Goal: Task Accomplishment & Management: Manage account settings

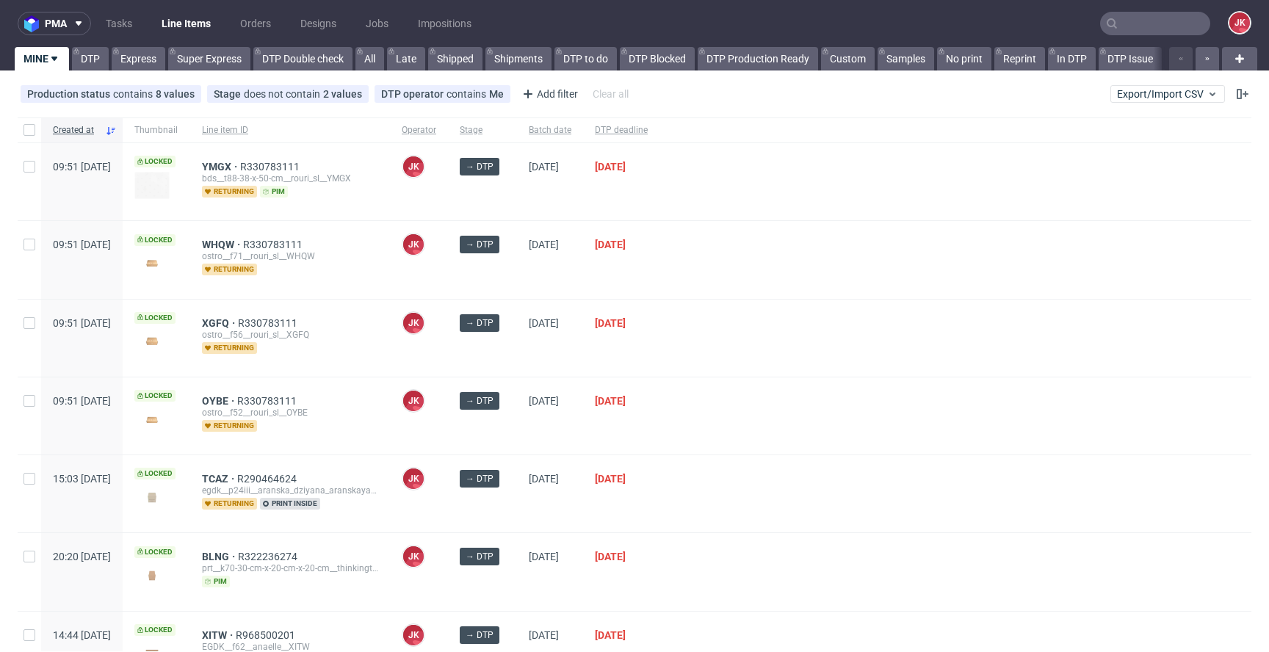
click at [1158, 22] on input "text" at bounding box center [1155, 24] width 110 height 24
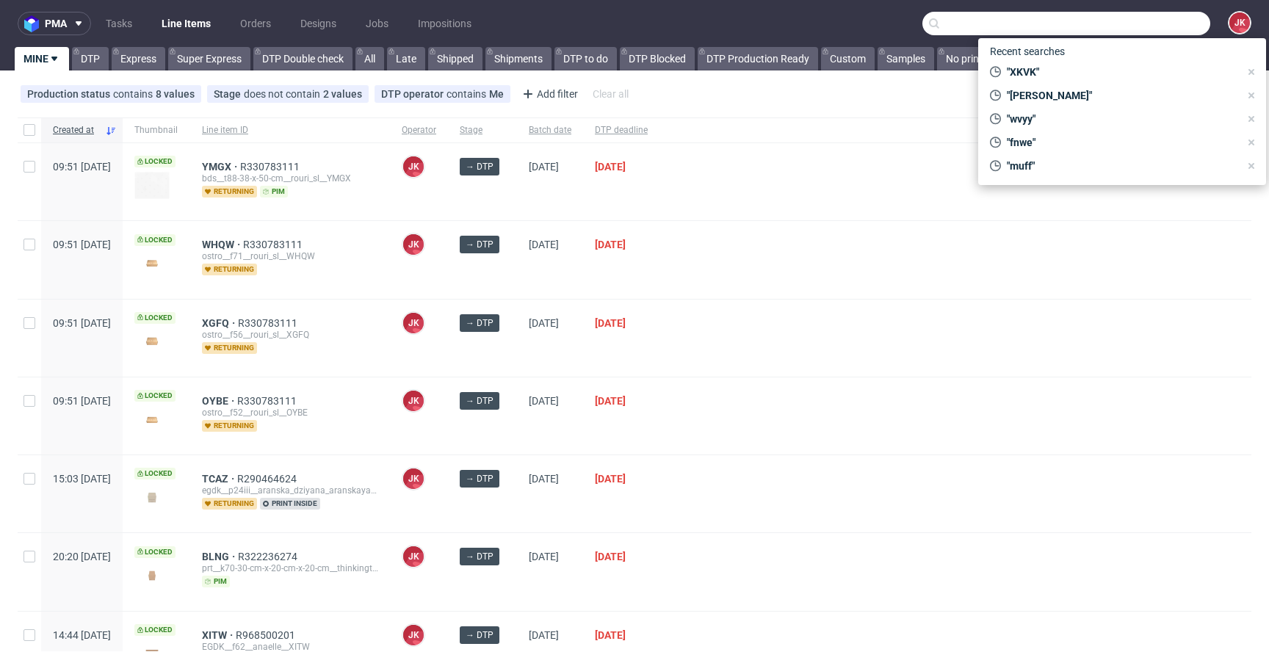
paste input "NUKC"
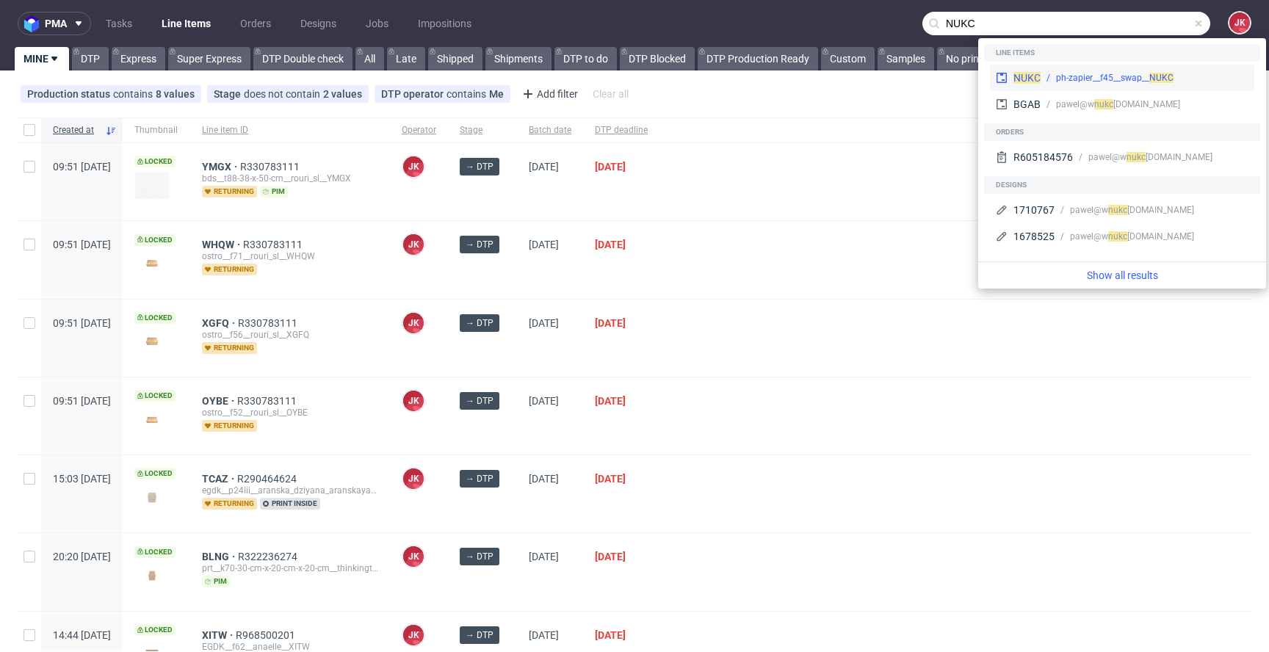
type input "NUKC"
click at [1047, 76] on div "ph-zapier__f45__swap__ NUKC" at bounding box center [1145, 77] width 208 height 13
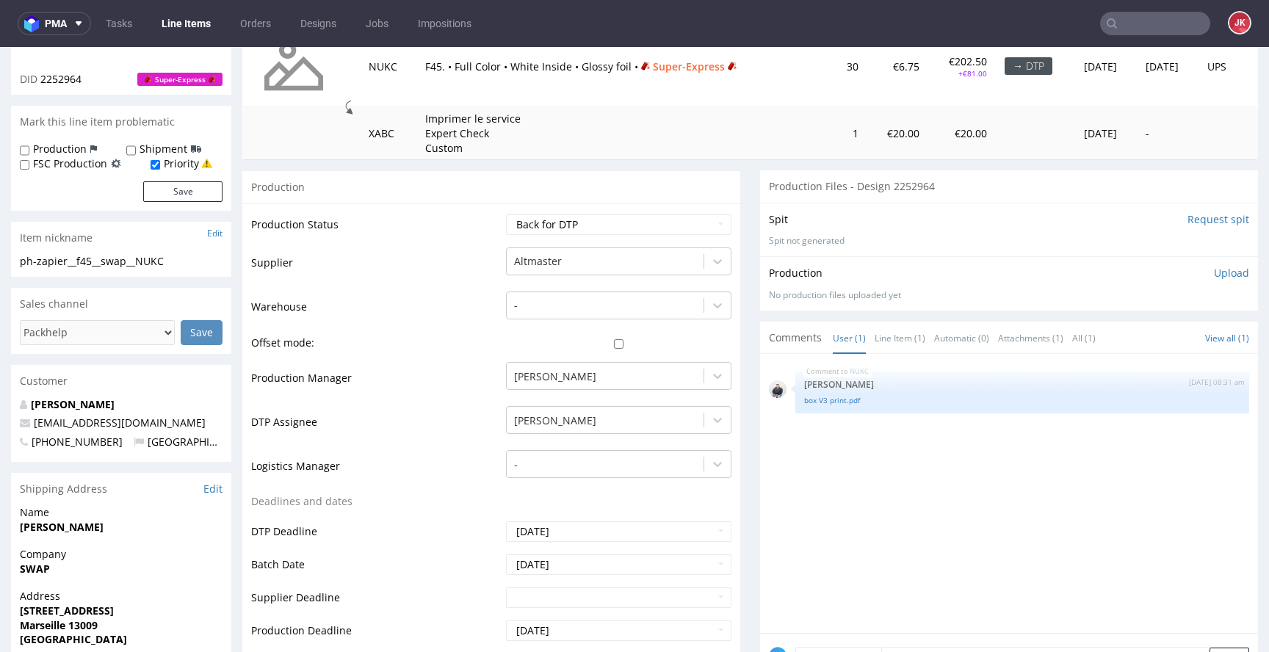
scroll to position [220, 0]
click at [477, 399] on td "Production Manager" at bounding box center [376, 381] width 251 height 44
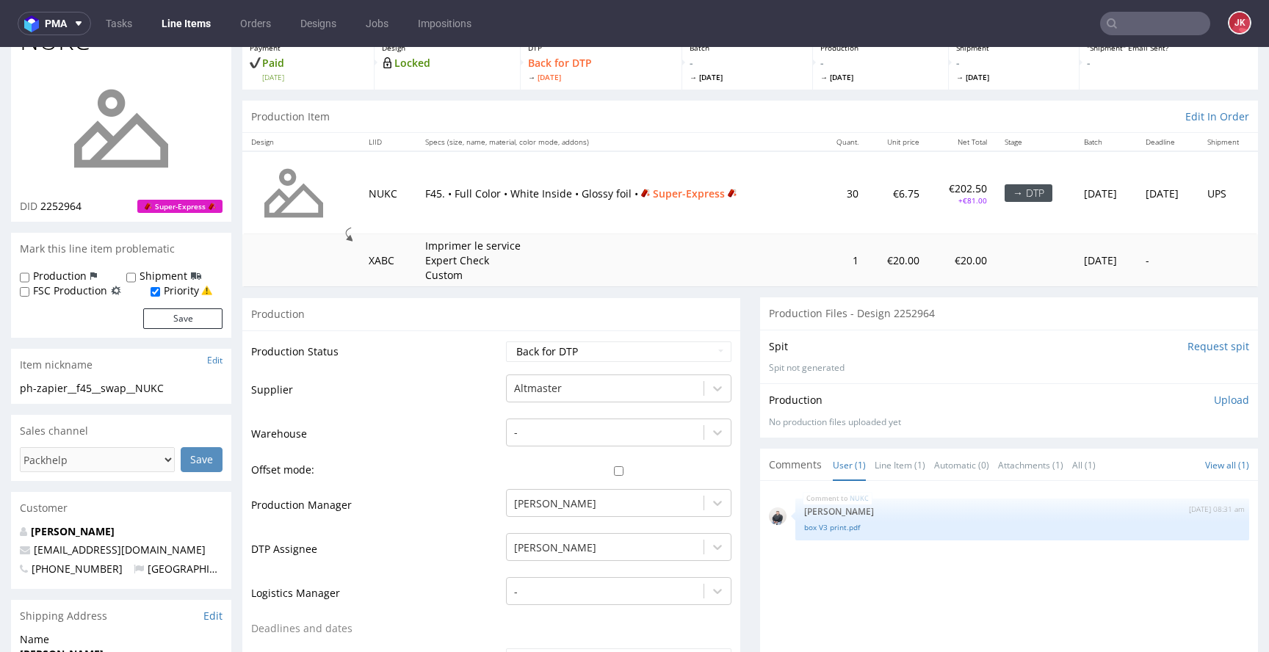
scroll to position [0, 0]
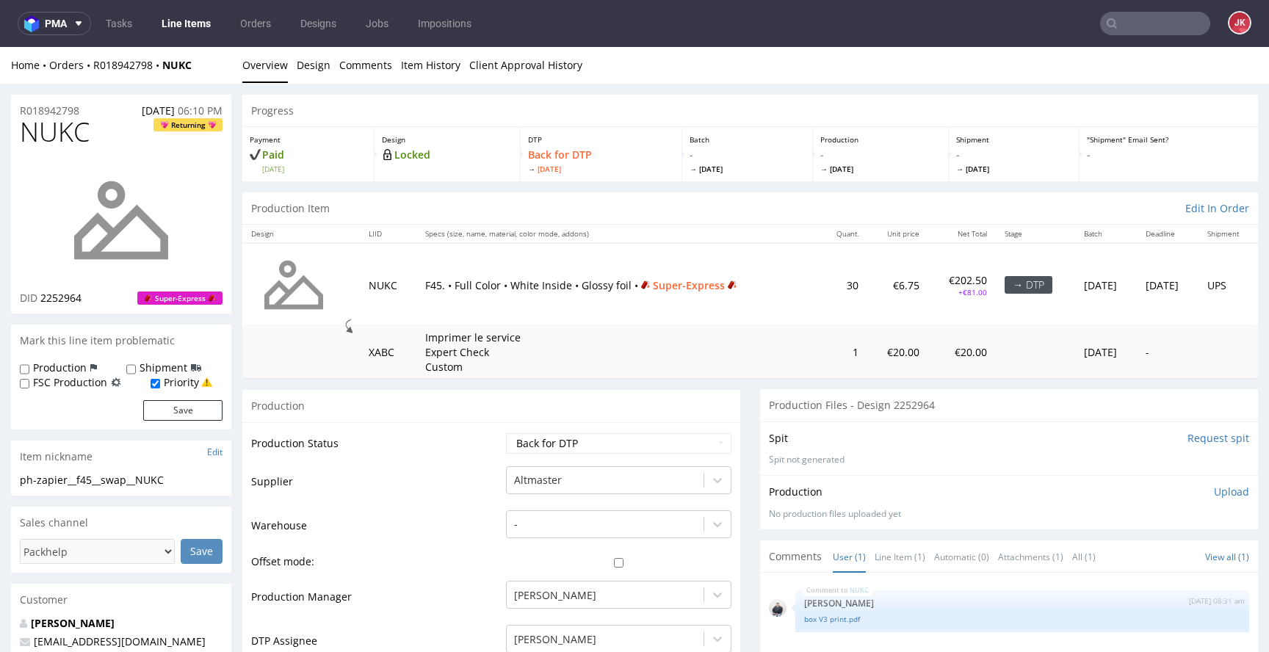
click at [477, 467] on td "Supplier" at bounding box center [376, 487] width 251 height 44
click at [477, 437] on td "Production Status" at bounding box center [376, 448] width 251 height 33
drag, startPoint x: 477, startPoint y: 477, endPoint x: 488, endPoint y: 467, distance: 14.6
click at [477, 477] on td "Supplier" at bounding box center [376, 487] width 251 height 44
click at [541, 444] on select "Waiting for Artwork Waiting for Diecut Waiting for Mockup Waiting for DTP Waiti…" at bounding box center [619, 443] width 226 height 21
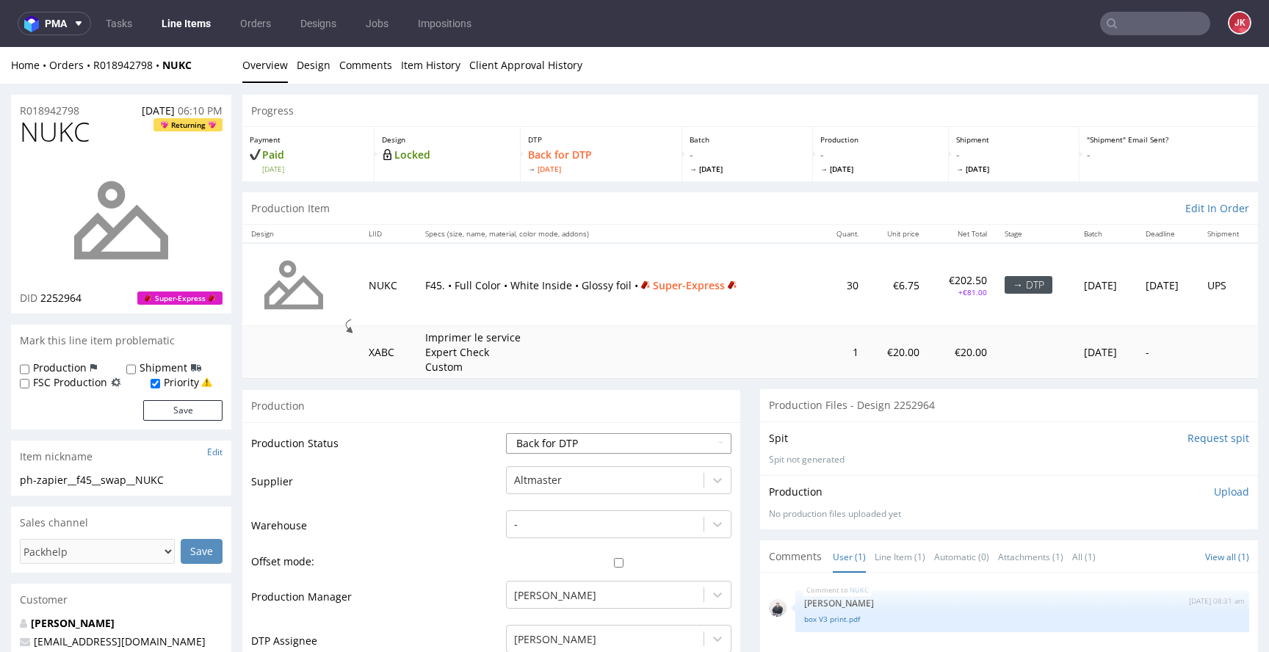
select select "dtp_in_process"
click at [506, 433] on select "Waiting for Artwork Waiting for Diecut Waiting for Mockup Waiting for DTP Waiti…" at bounding box center [619, 443] width 226 height 21
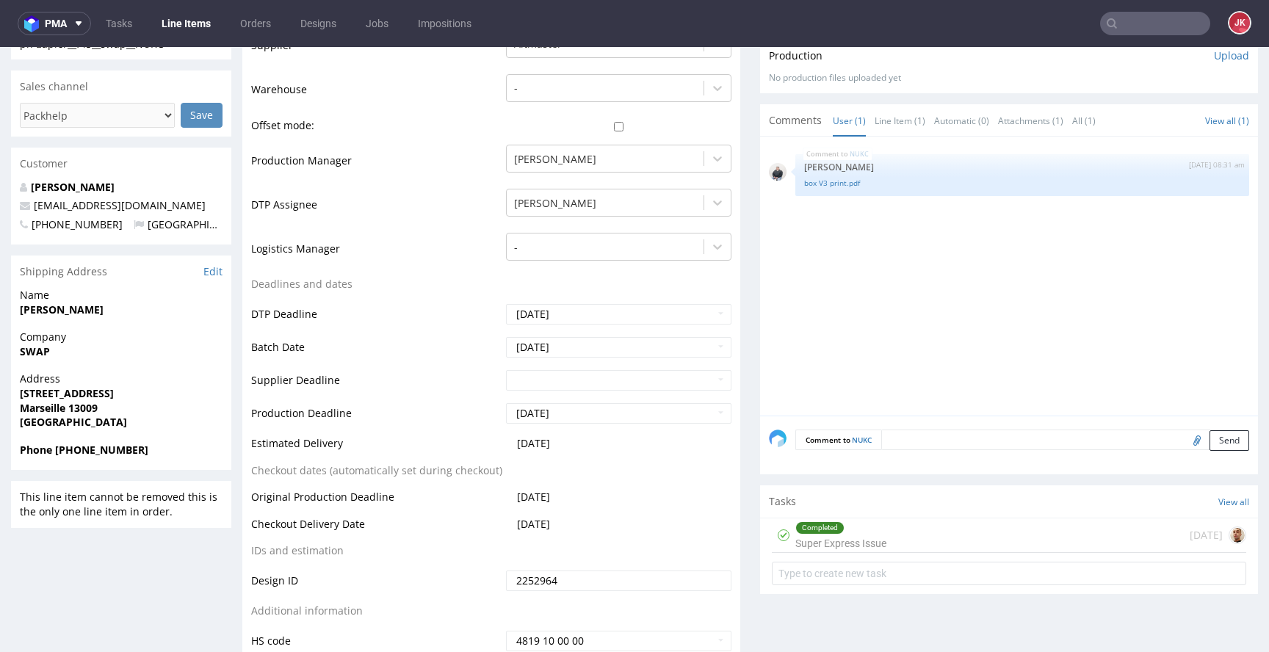
scroll to position [582, 0]
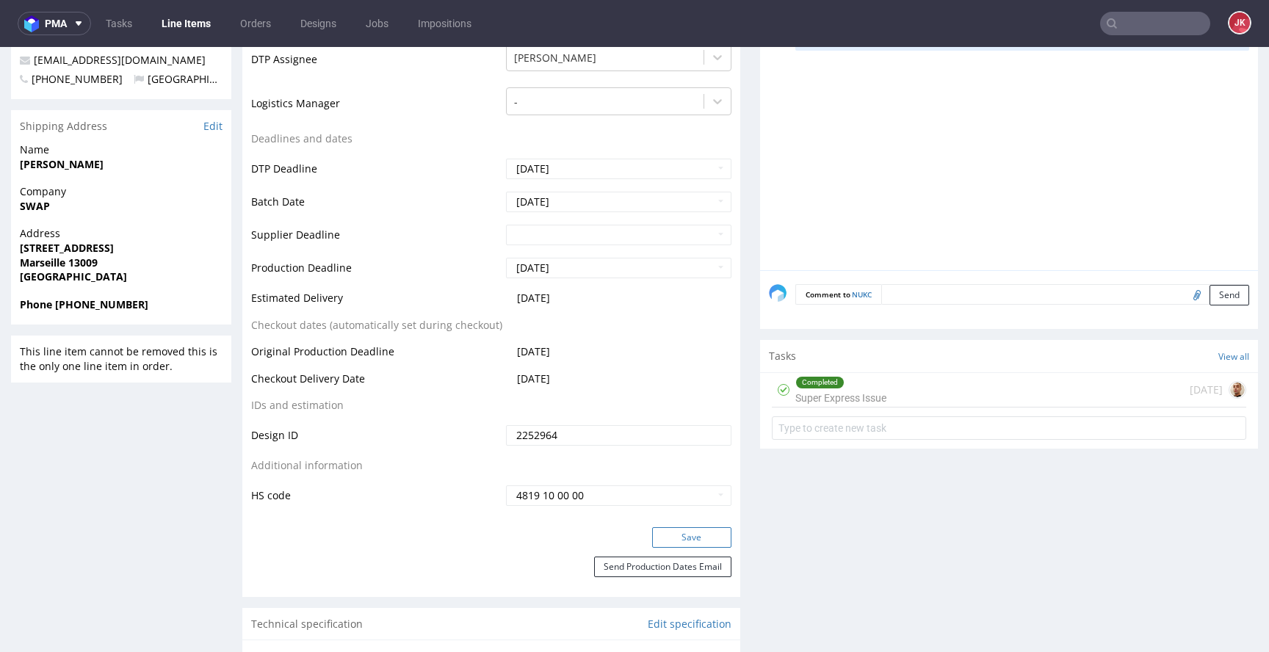
click at [687, 533] on button "Save" at bounding box center [691, 537] width 79 height 21
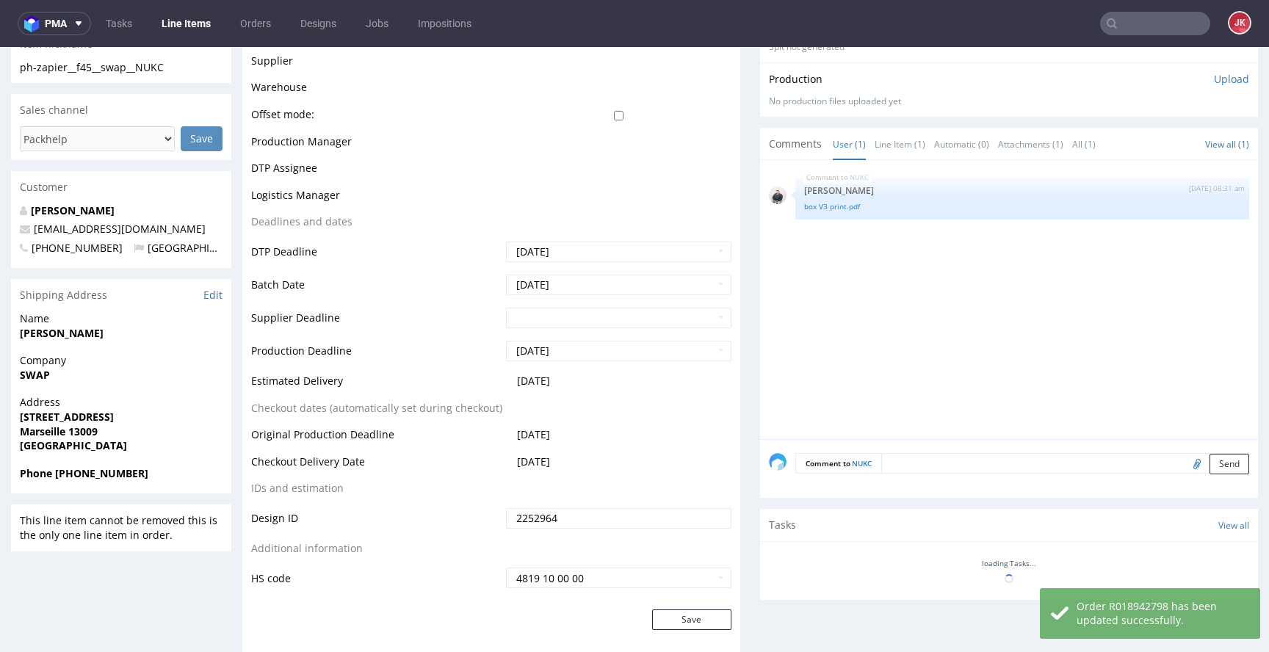
scroll to position [0, 0]
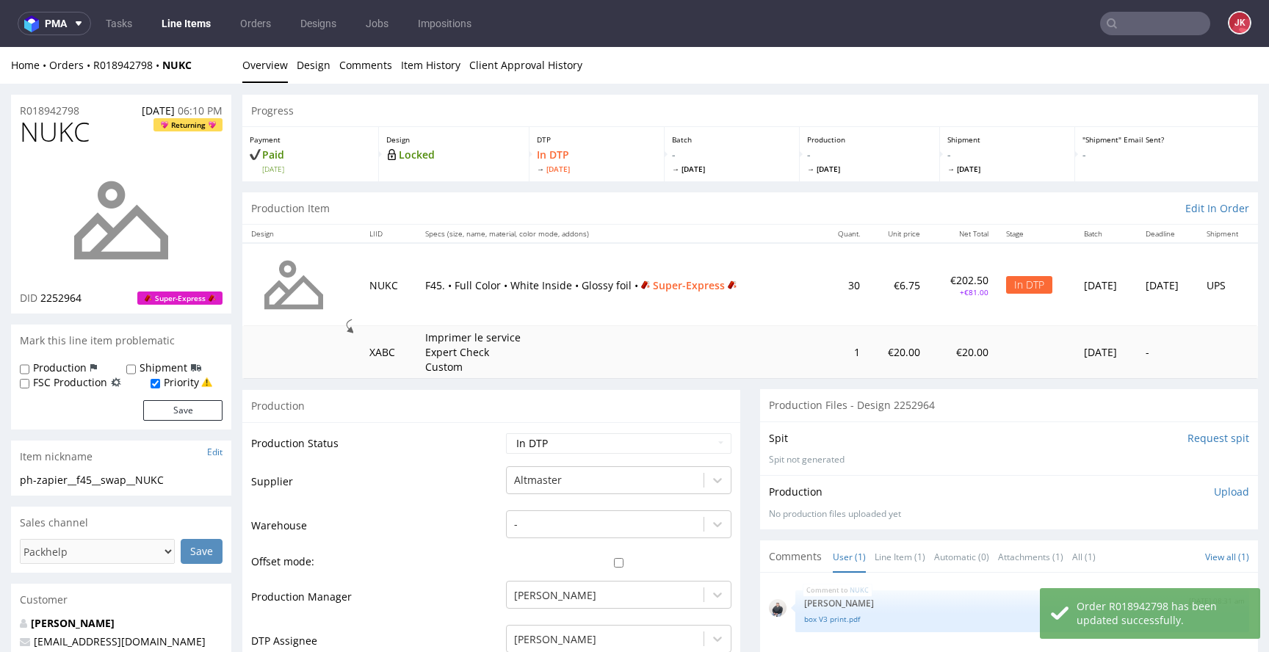
click at [470, 519] on td "Warehouse" at bounding box center [376, 531] width 251 height 44
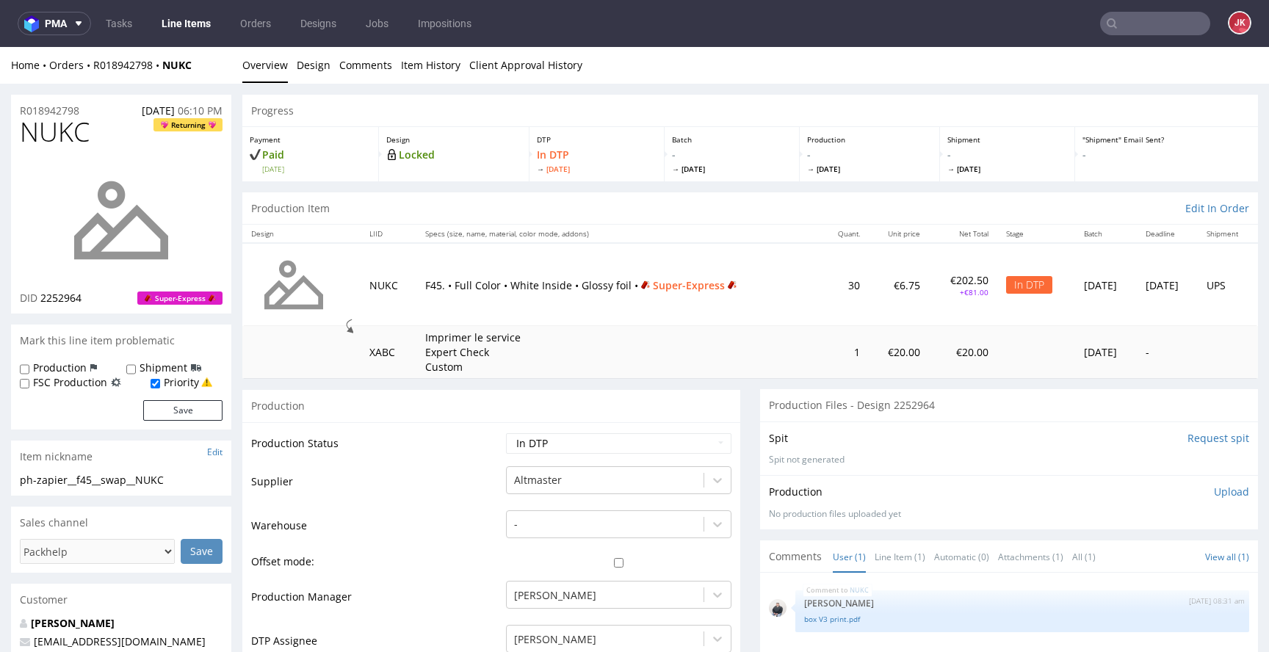
click at [43, 130] on span "NUKC" at bounding box center [55, 132] width 70 height 29
copy span "NUKC"
click at [443, 446] on td "Production Status" at bounding box center [376, 448] width 251 height 33
click at [464, 456] on td "Production Status" at bounding box center [376, 448] width 251 height 33
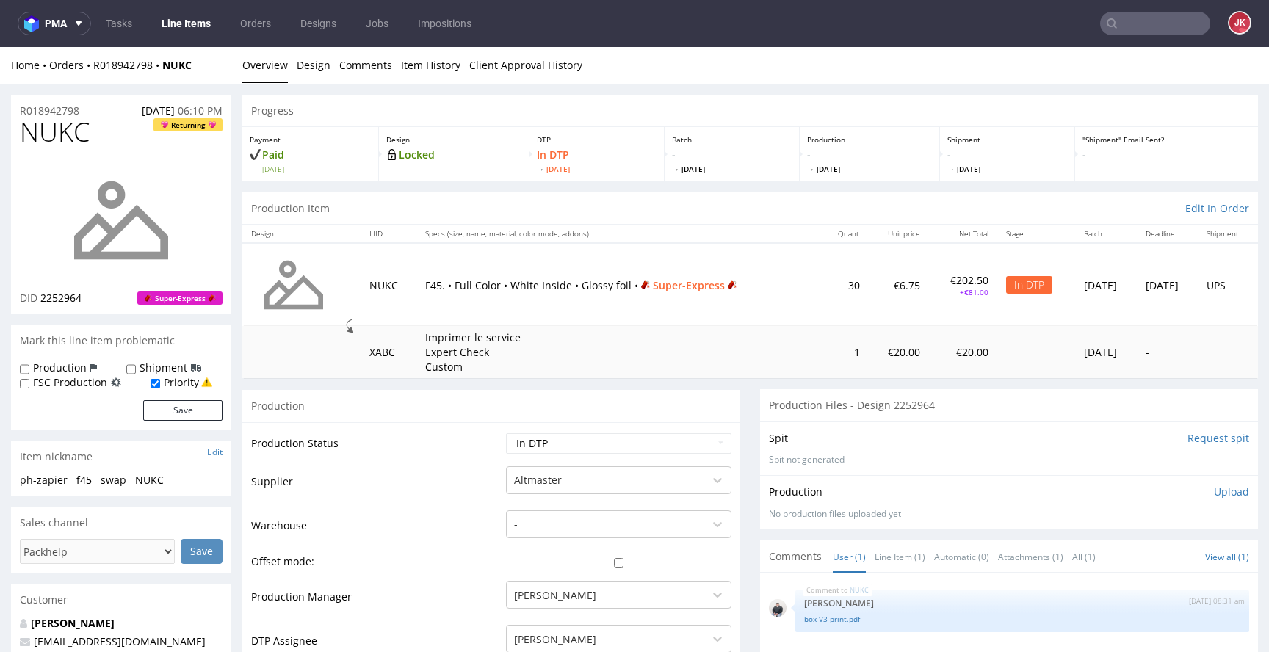
click at [182, 477] on div "ph-zapier__f45__swap__NUKC" at bounding box center [121, 480] width 203 height 15
drag, startPoint x: 178, startPoint y: 476, endPoint x: 0, endPoint y: 467, distance: 178.0
copy section "ph-zapier__f45__swap__NUKC"
click at [91, 110] on div "R018942798 25.08.2025 06:10 PM" at bounding box center [121, 107] width 220 height 24
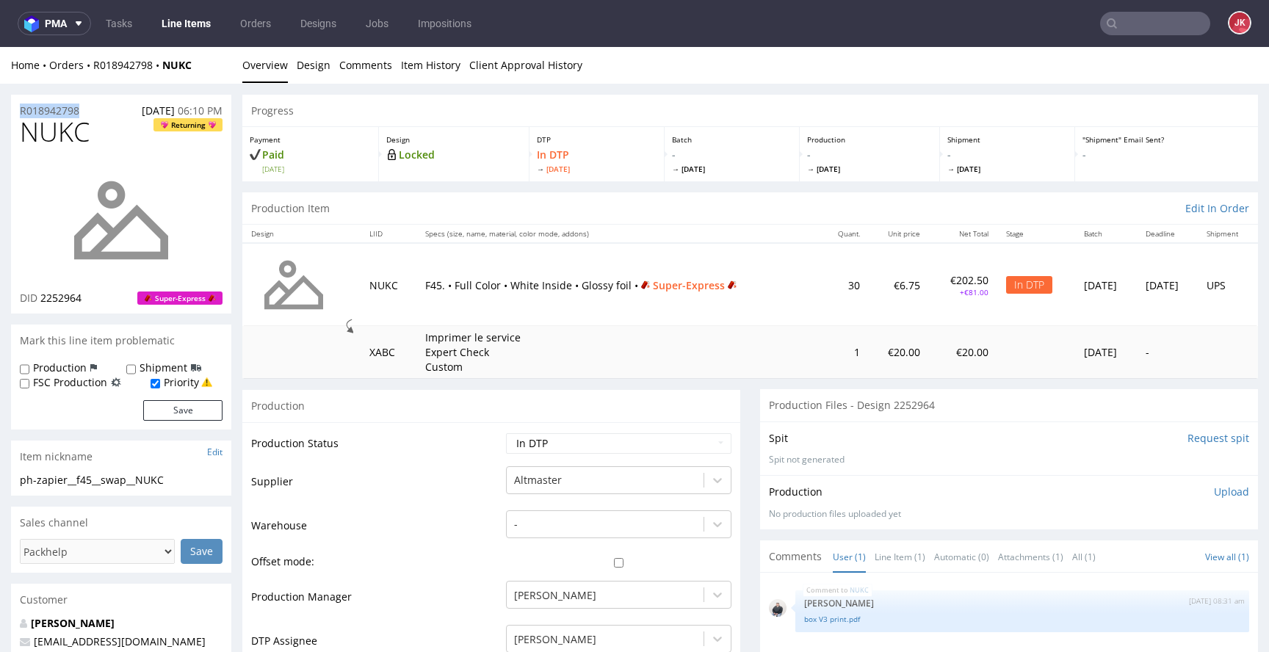
drag, startPoint x: 96, startPoint y: 108, endPoint x: 10, endPoint y: 119, distance: 87.4
copy p "R018942798"
drag, startPoint x: 40, startPoint y: 300, endPoint x: 106, endPoint y: 296, distance: 66.3
click at [106, 296] on div "DID 2252964 Super-Express" at bounding box center [121, 298] width 203 height 15
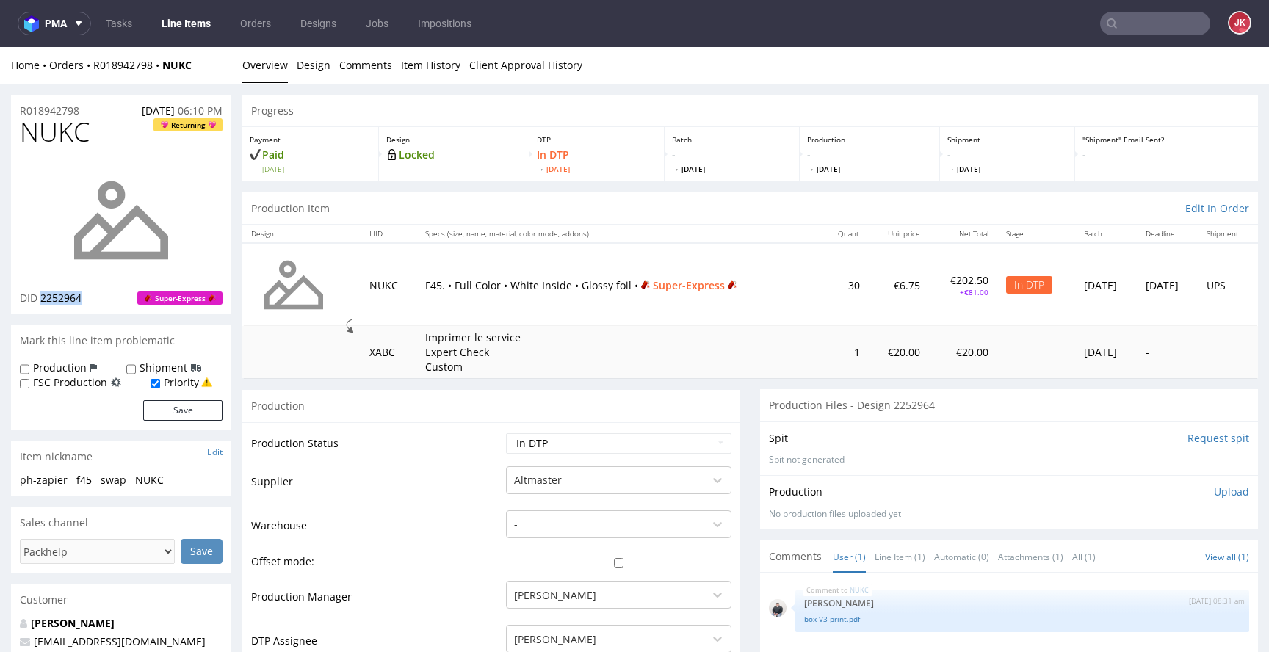
copy span "2252964"
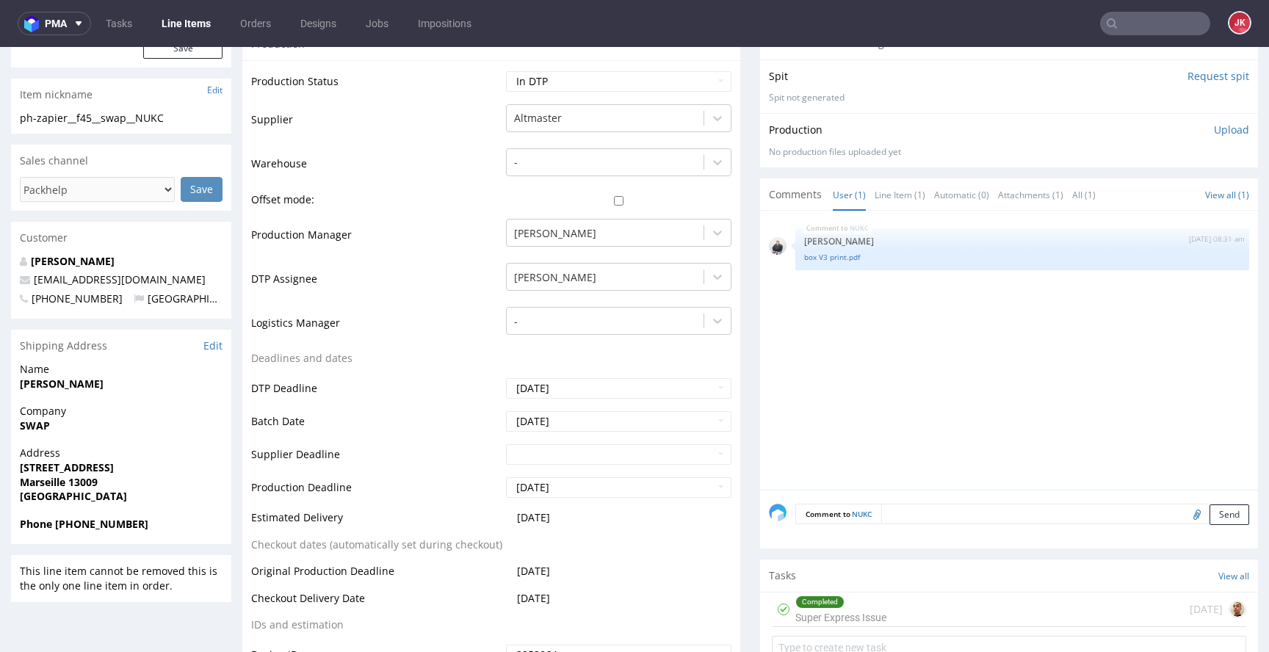
scroll to position [632, 0]
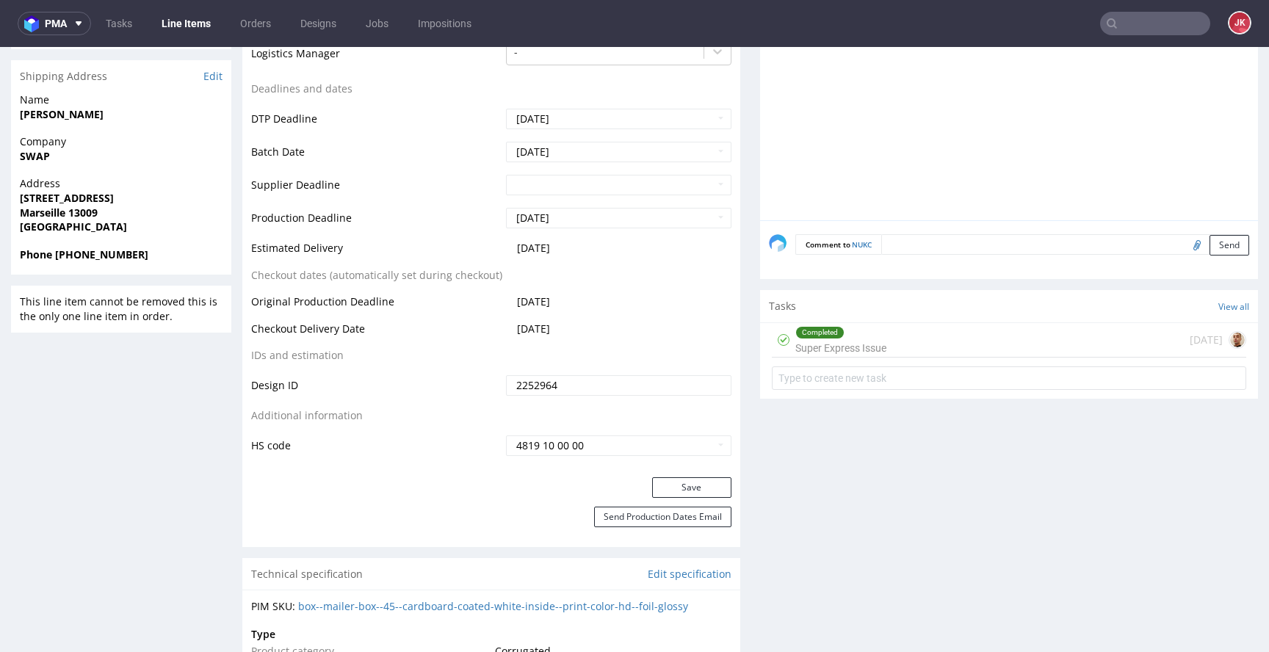
click at [486, 390] on td "Design ID" at bounding box center [376, 390] width 251 height 33
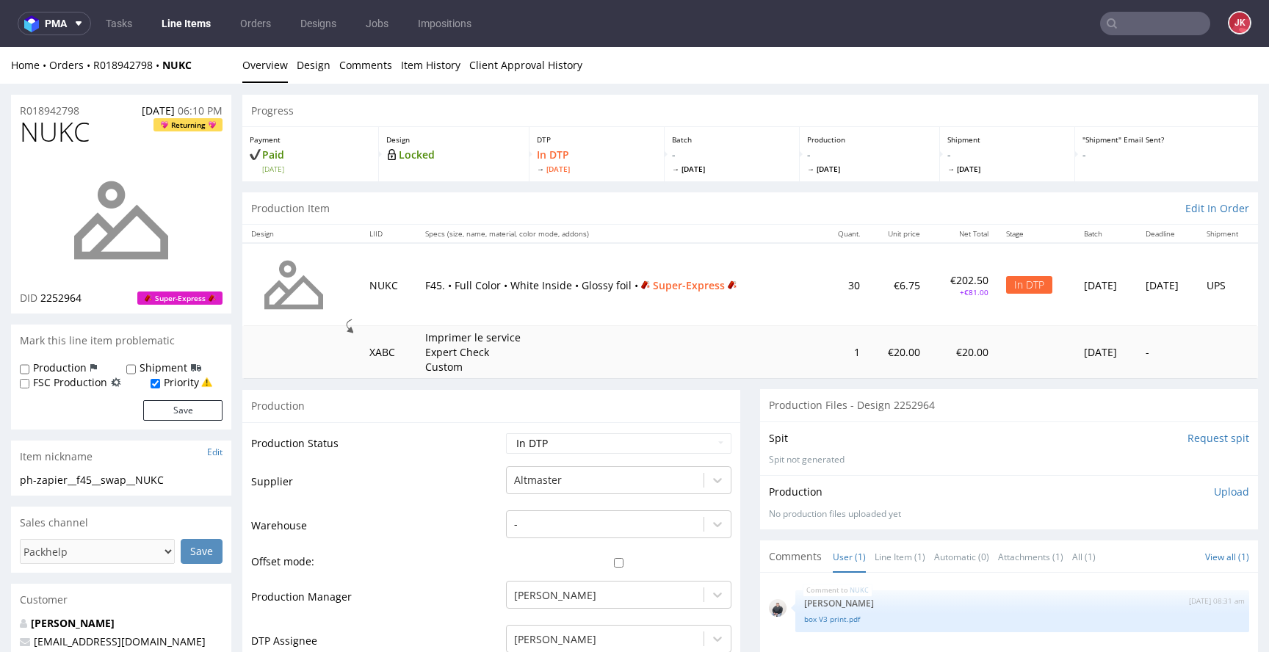
scroll to position [0, 0]
click at [427, 509] on td "Warehouse" at bounding box center [376, 531] width 251 height 44
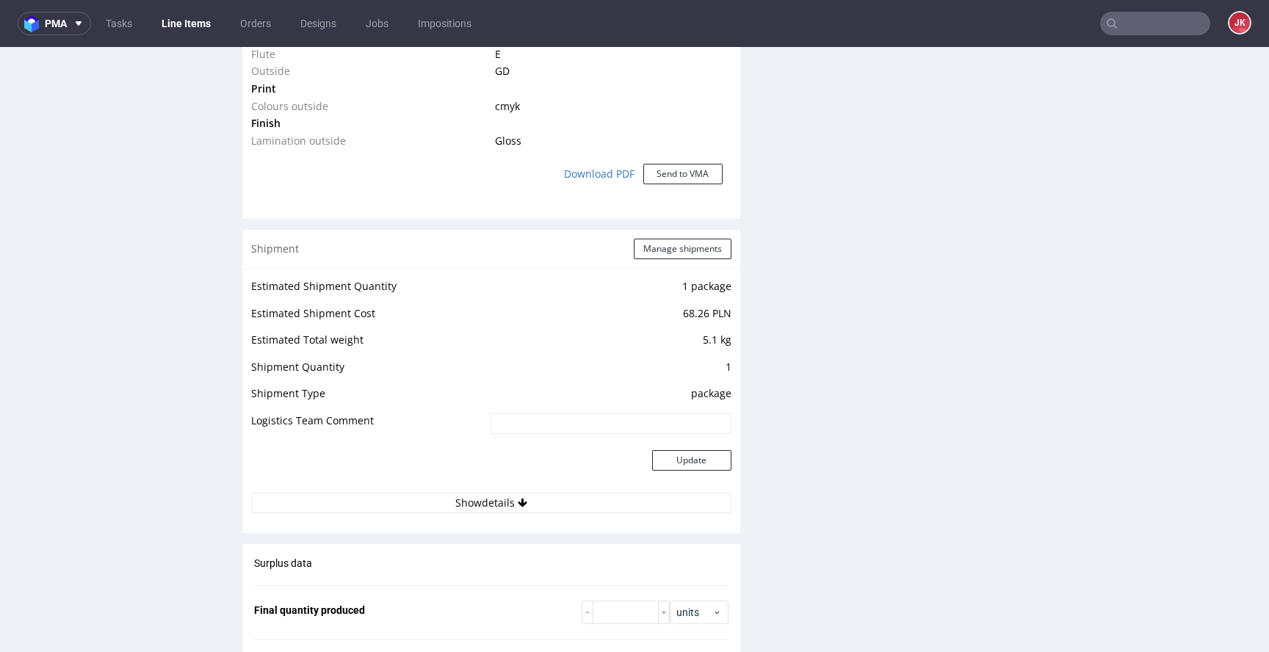
scroll to position [1856, 0]
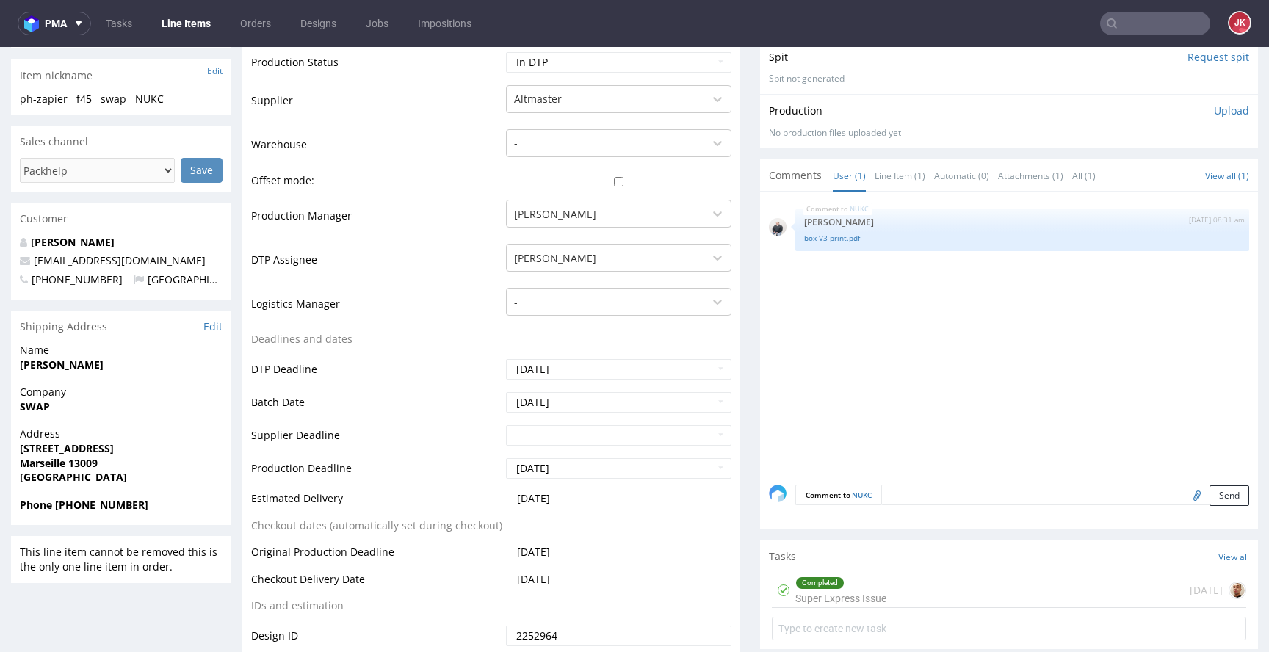
scroll to position [0, 0]
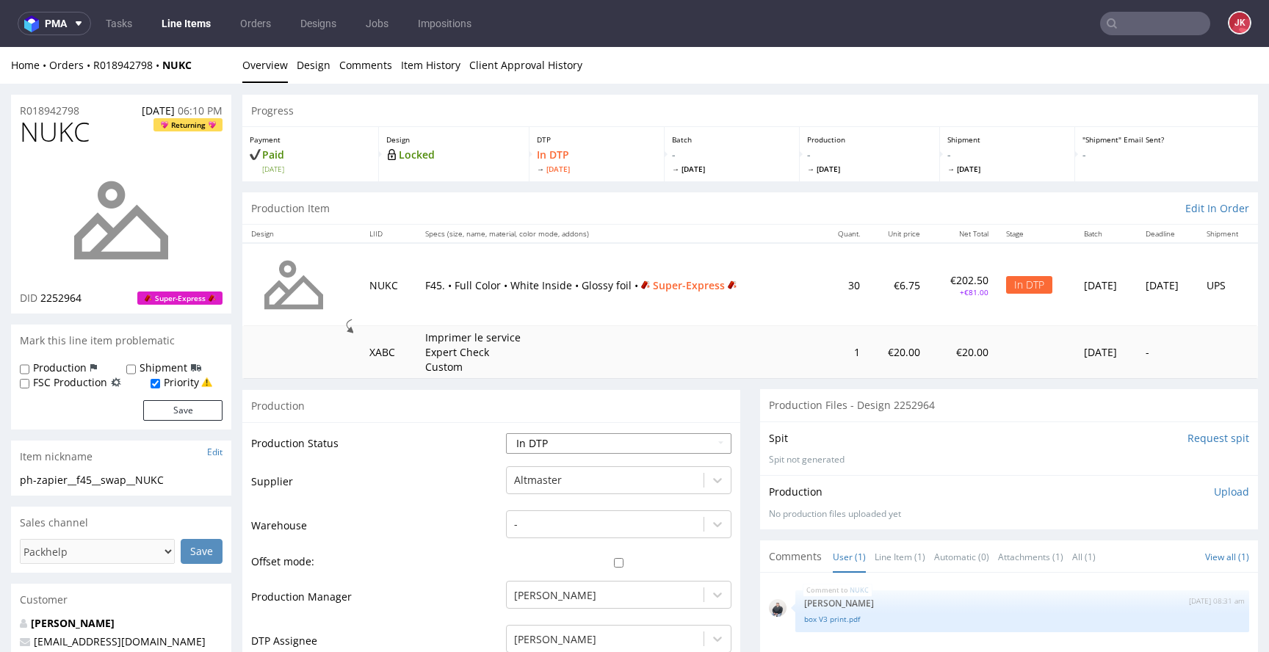
click at [661, 444] on select "Waiting for Artwork Waiting for Diecut Waiting for Mockup Waiting for DTP Waiti…" at bounding box center [619, 443] width 226 height 21
select select "dtp_ca_needed"
click at [506, 433] on select "Waiting for Artwork Waiting for Diecut Waiting for Mockup Waiting for DTP Waiti…" at bounding box center [619, 443] width 226 height 21
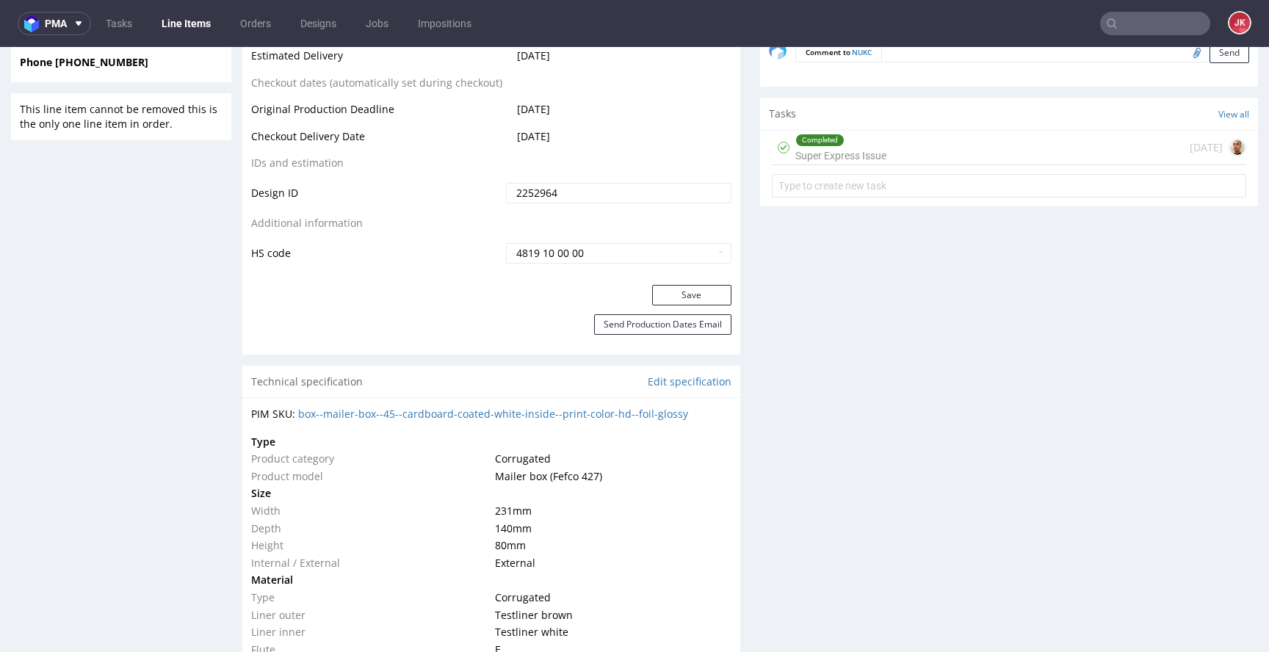
scroll to position [884, 0]
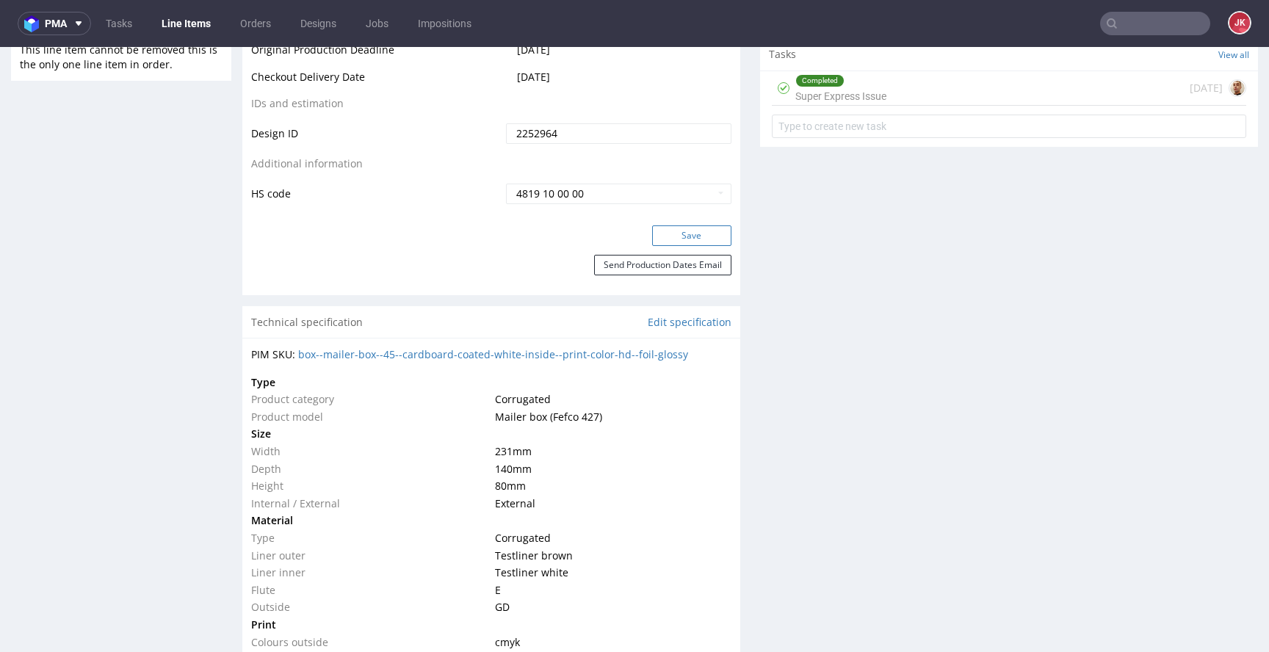
click at [693, 242] on button "Save" at bounding box center [691, 236] width 79 height 21
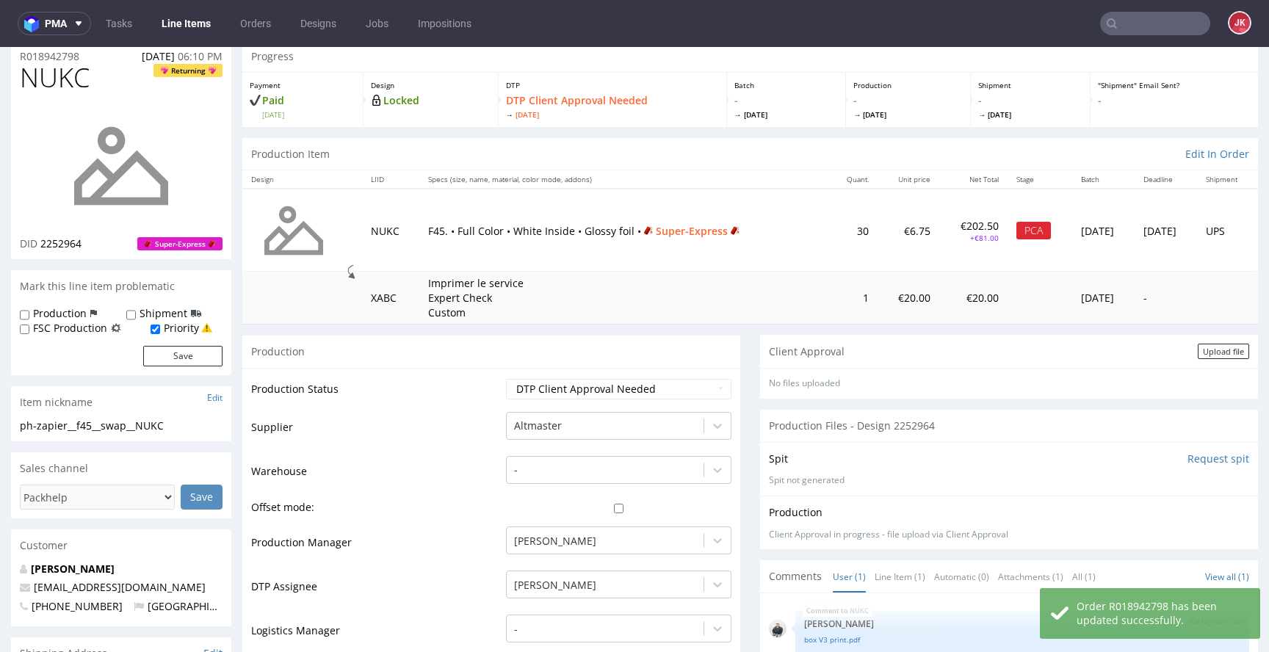
scroll to position [0, 0]
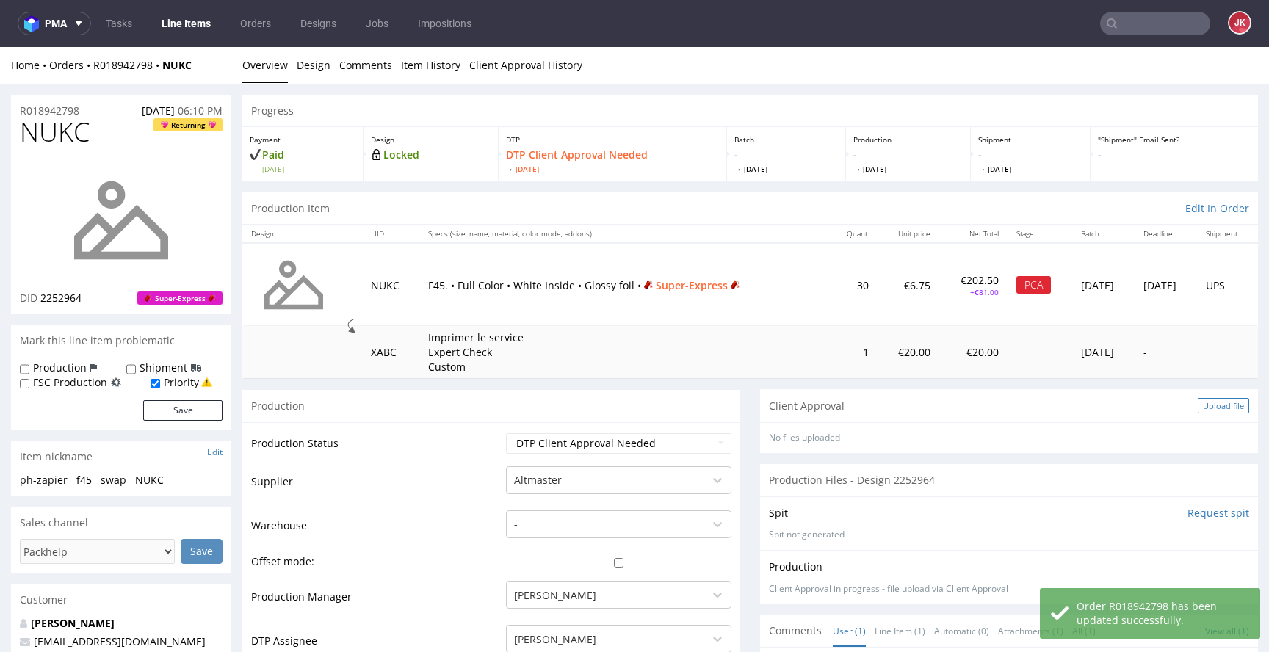
click at [1201, 408] on div "Upload file" at bounding box center [1223, 405] width 51 height 15
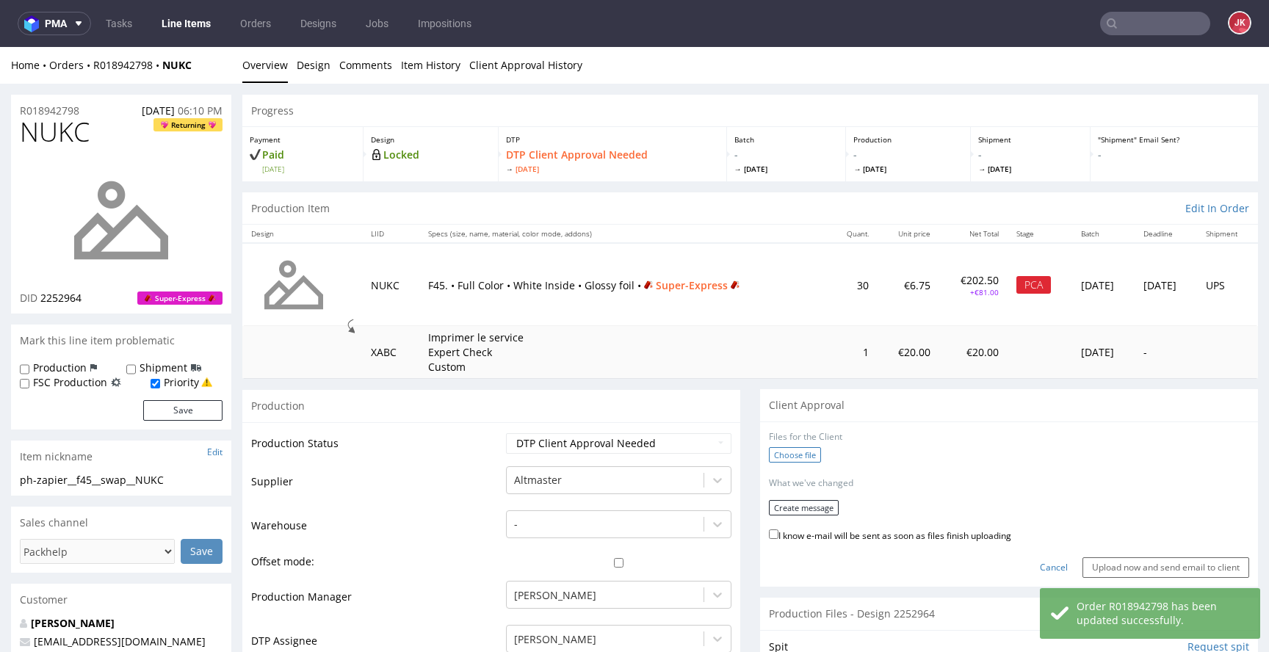
click at [807, 458] on label "Choose file" at bounding box center [795, 454] width 52 height 15
click at [0, 47] on input "Choose file" at bounding box center [0, 47] width 0 height 0
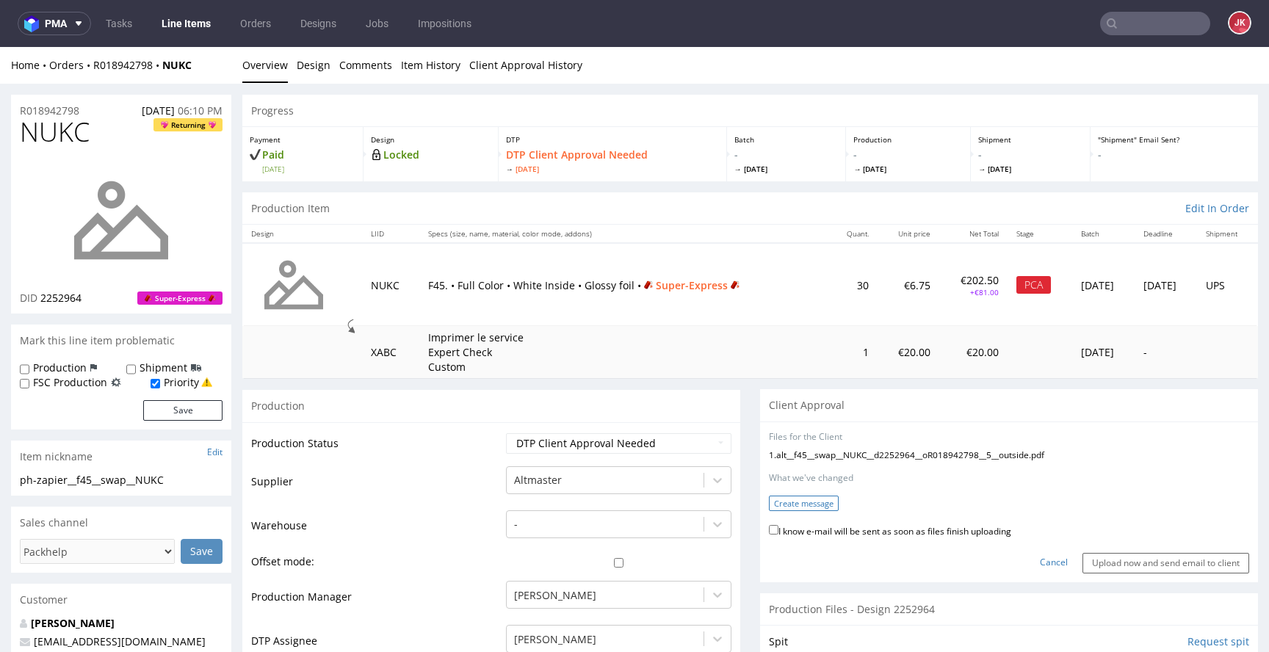
click at [805, 502] on button "Create message" at bounding box center [804, 503] width 70 height 15
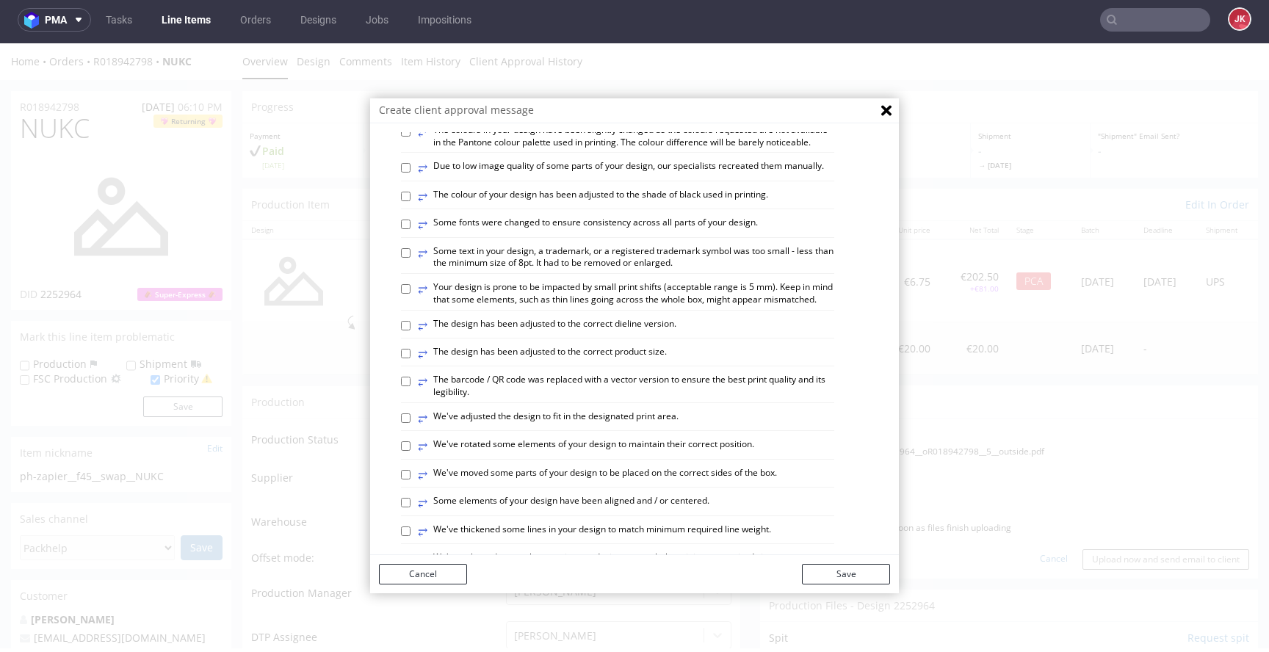
scroll to position [167, 0]
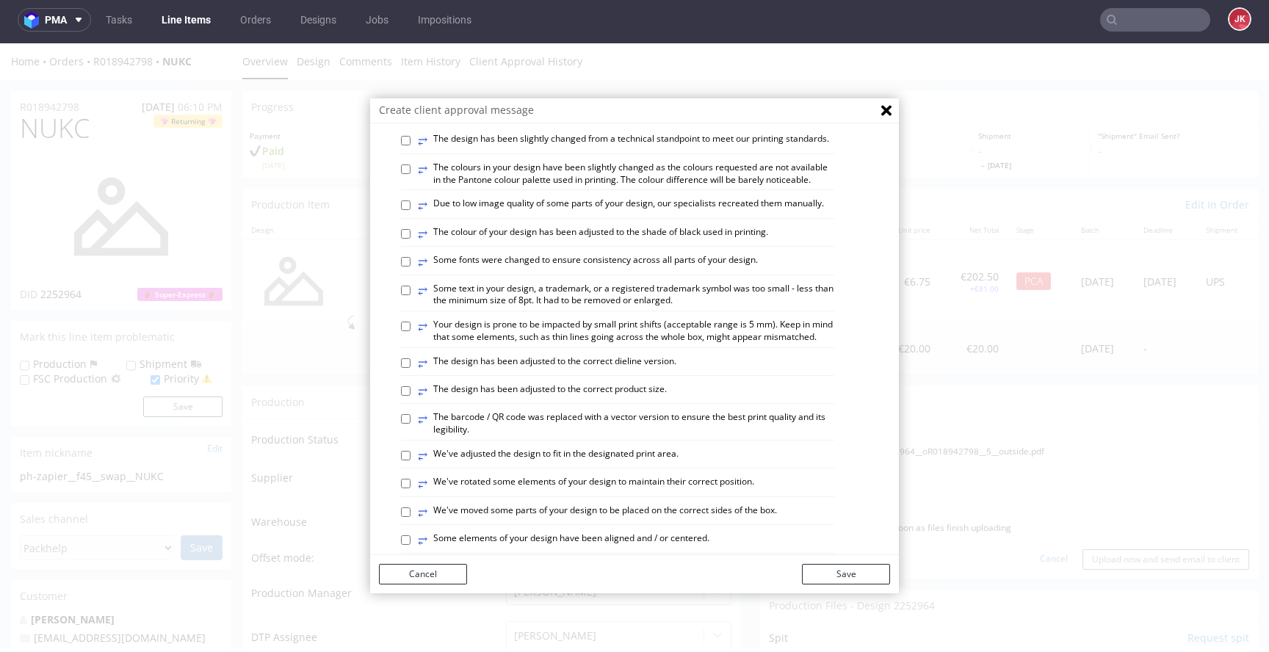
click at [501, 344] on label "⥂ Your design is prone to be impacted by small print shifts (acceptable range i…" at bounding box center [626, 331] width 416 height 25
click at [411, 331] on input "⥂ Your design is prone to be impacted by small print shifts (acceptable range i…" at bounding box center [406, 327] width 10 height 10
checkbox input "true"
click at [850, 575] on button "Save" at bounding box center [846, 574] width 88 height 21
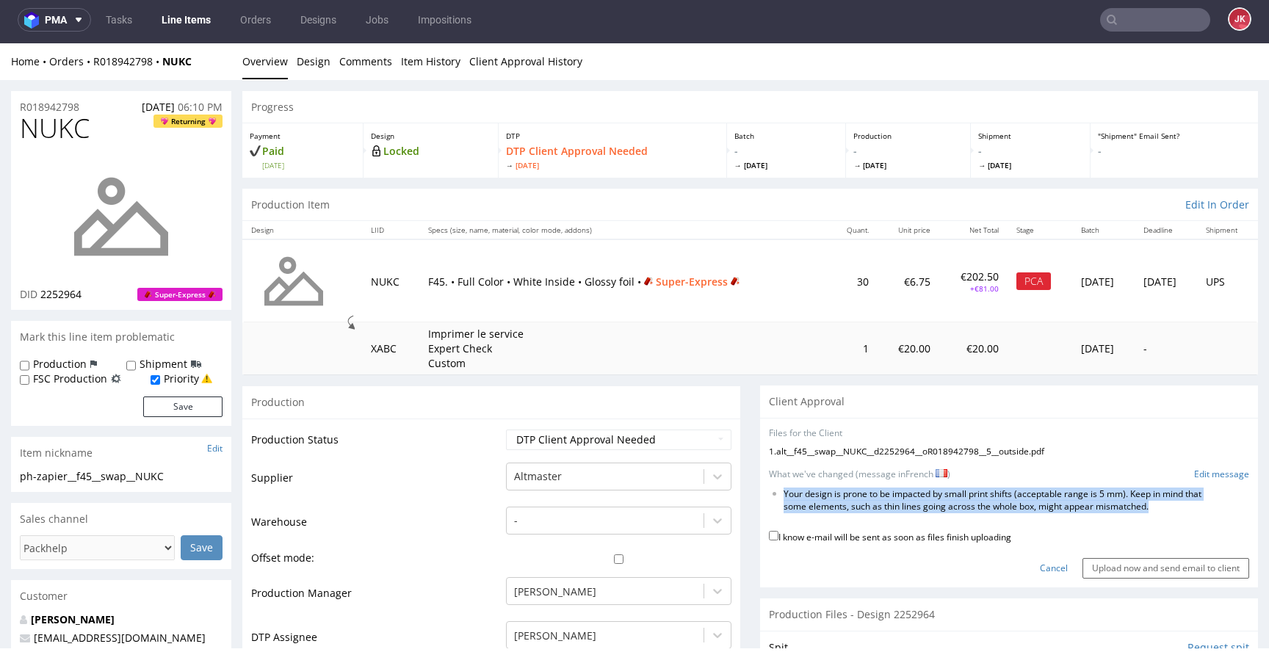
drag, startPoint x: 772, startPoint y: 497, endPoint x: 1197, endPoint y: 505, distance: 424.7
click at [1197, 505] on ul "Your design is prone to be impacted by small print shifts (acceptable range is …" at bounding box center [1009, 500] width 480 height 25
copy li "Your design is prone to be impacted by small print shifts (acceptable range is …"
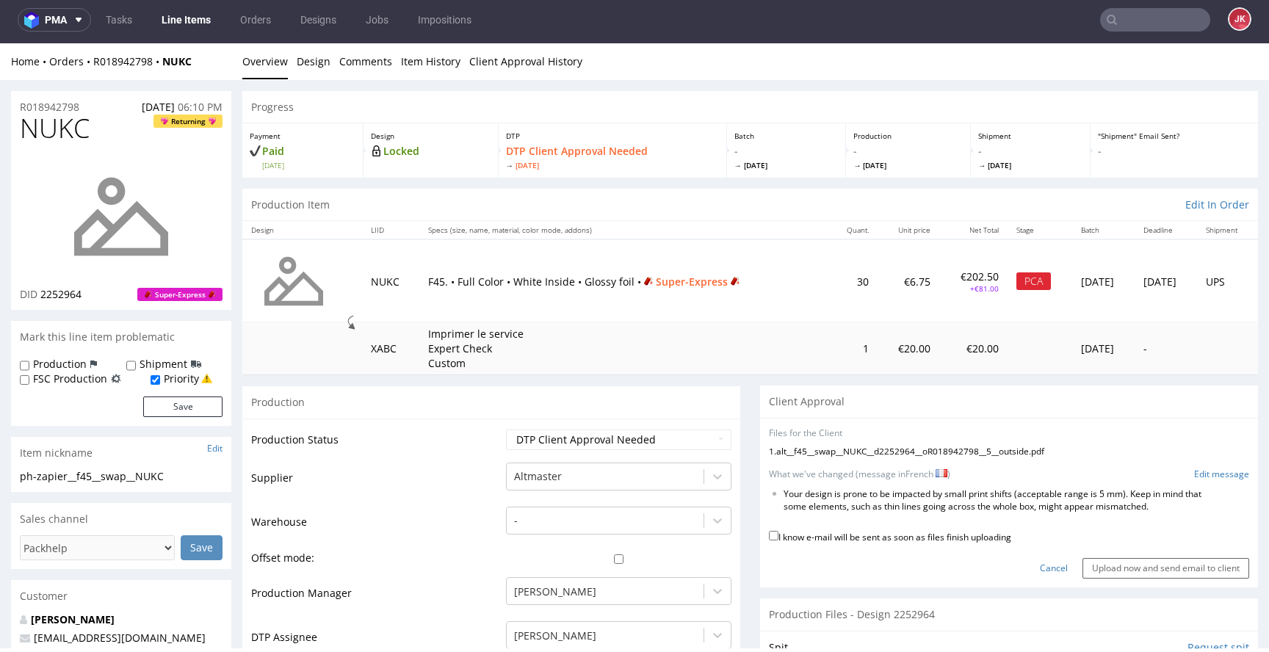
click at [1206, 467] on form "Files for the Client 1 . alt__f45__swap__NUKC__d2252964__oR018942798__5__outsid…" at bounding box center [1009, 504] width 480 height 152
click at [1205, 477] on link "Edit message" at bounding box center [1221, 475] width 55 height 12
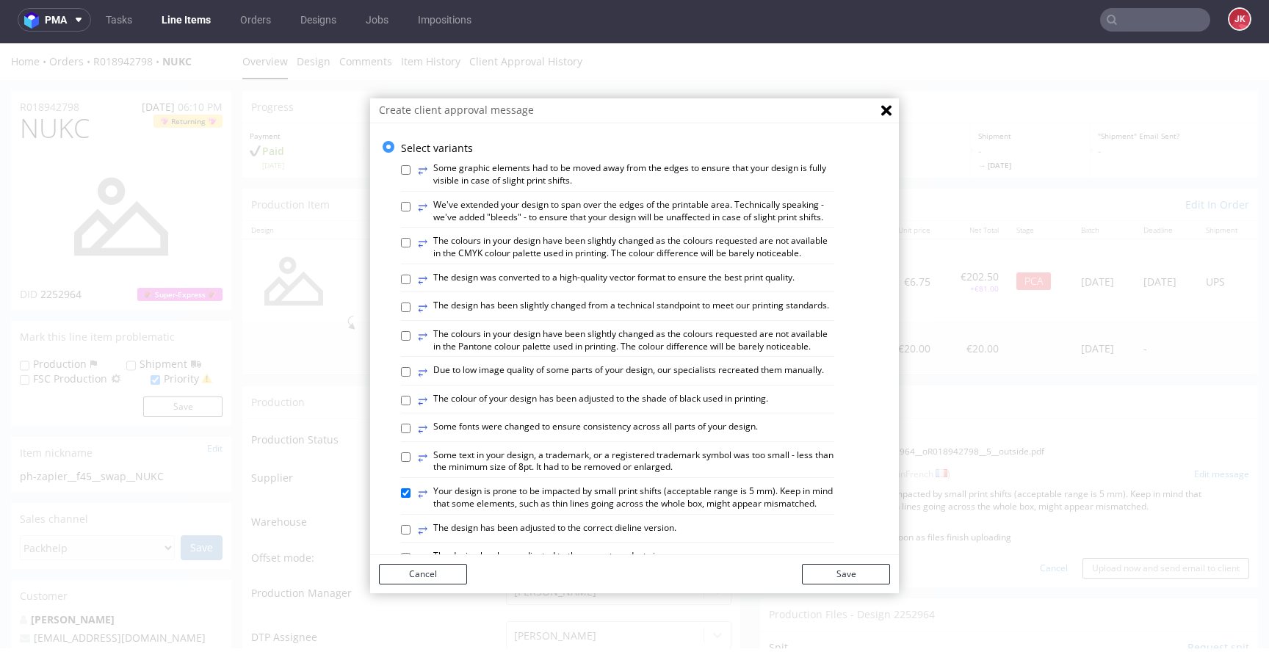
scroll to position [858, 0]
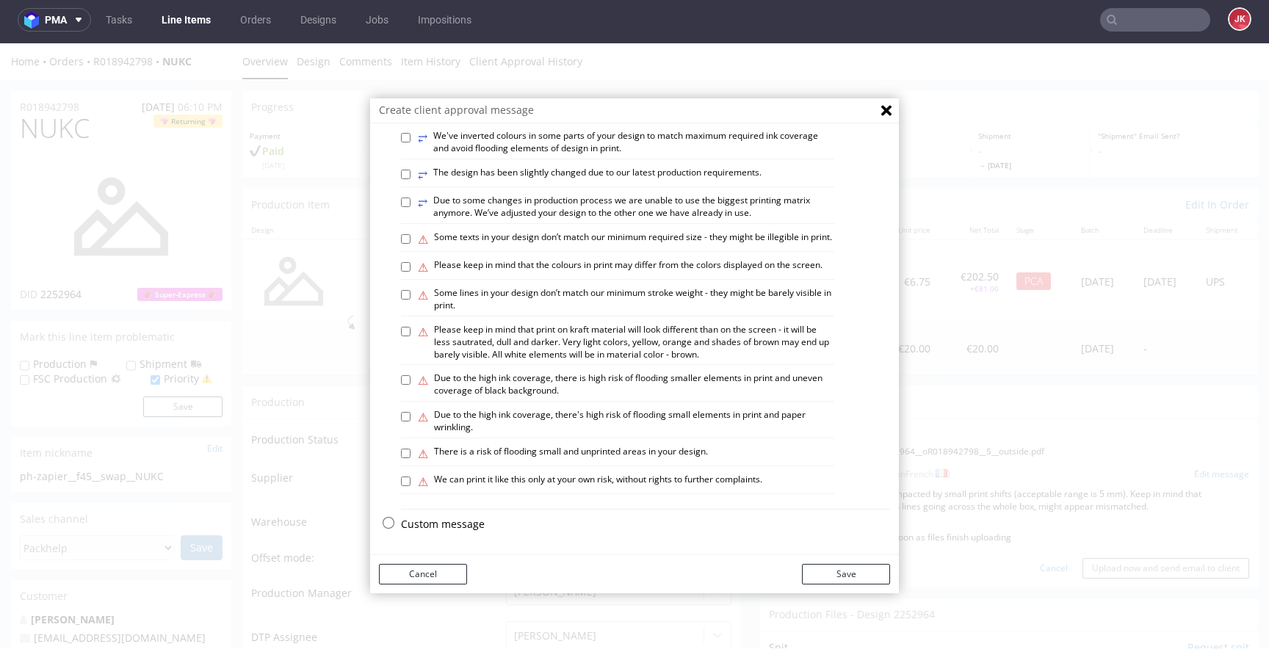
click at [422, 524] on p "Custom message" at bounding box center [645, 524] width 489 height 15
checkbox input "false"
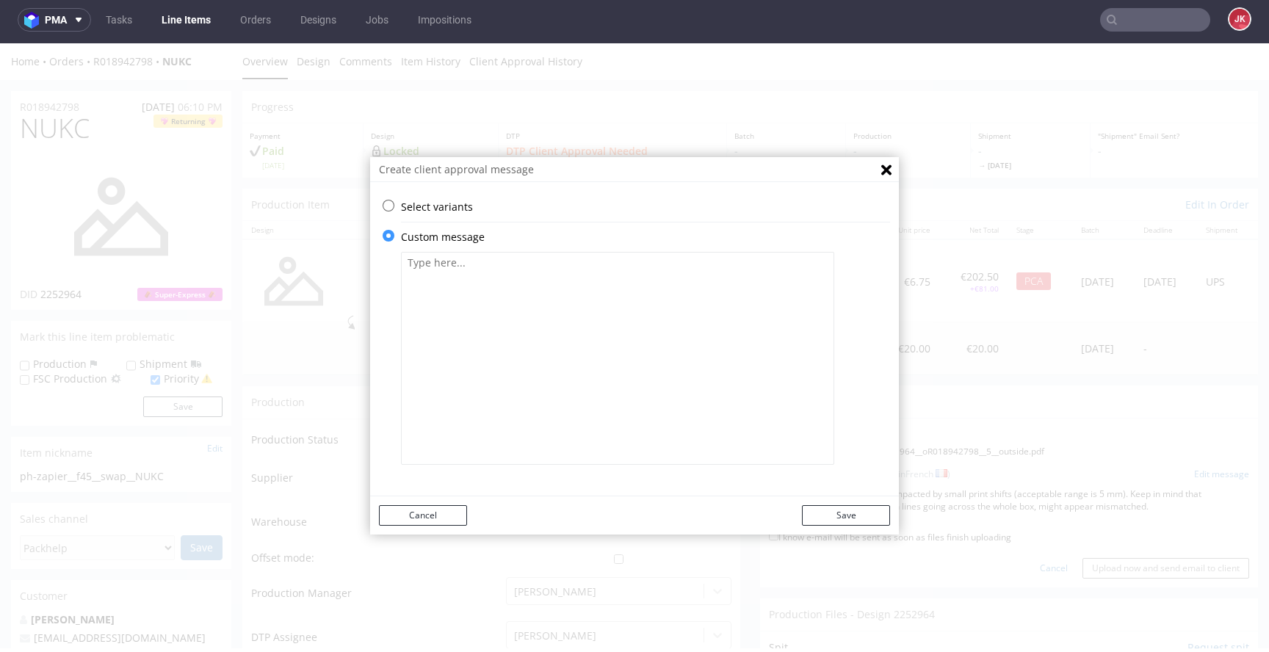
click at [595, 361] on textarea at bounding box center [617, 358] width 433 height 213
paste textarea "Votre conception est susceptible d’être affectée par de petits changements d’im…"
type textarea "Votre conception est susceptible d’être affectée par de petits changements d’im…"
click at [829, 518] on button "Save" at bounding box center [846, 515] width 88 height 21
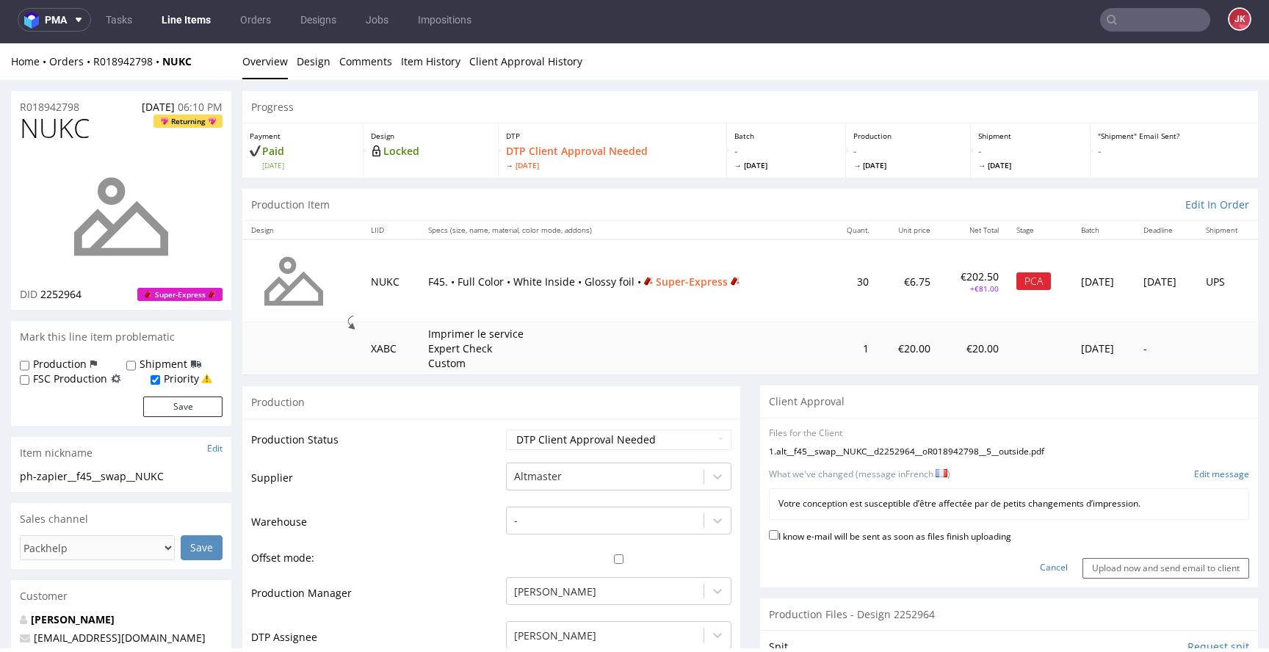
click at [818, 541] on label "I know e-mail will be sent as soon as files finish uploading" at bounding box center [890, 535] width 242 height 16
click at [779, 540] on input "I know e-mail will be sent as soon as files finish uploading" at bounding box center [774, 535] width 10 height 10
checkbox input "true"
click at [1133, 573] on input "Upload now and send email to client" at bounding box center [1166, 568] width 167 height 21
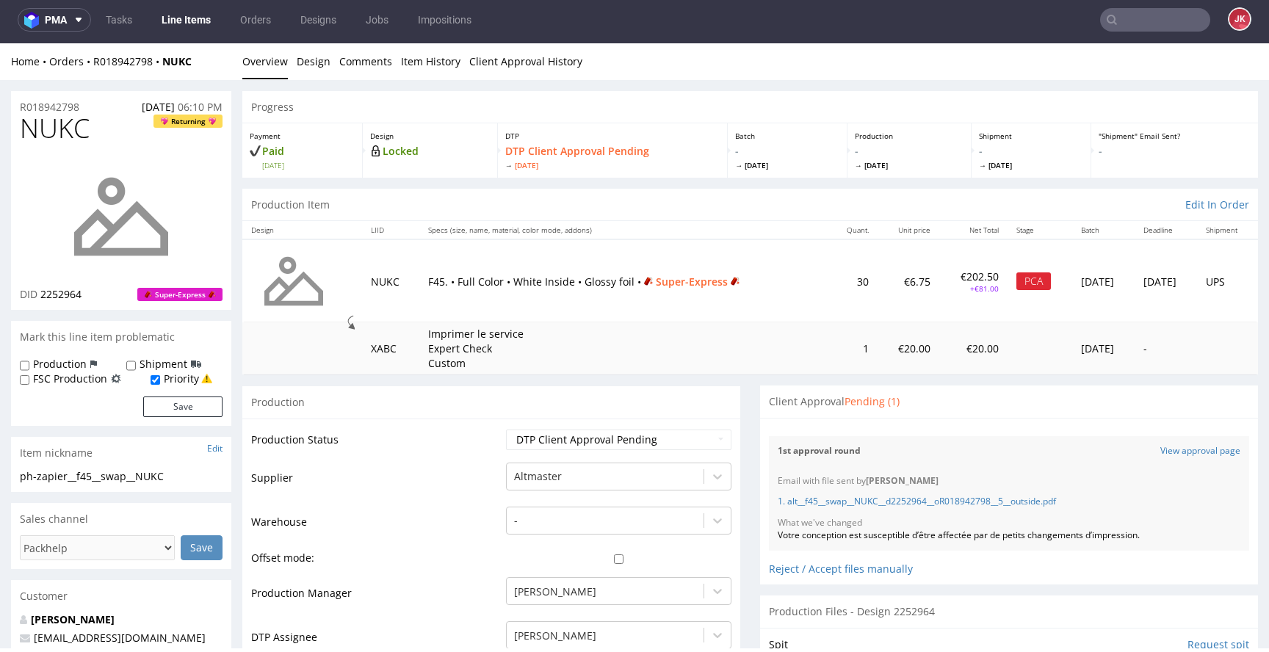
click at [625, 389] on div "Production" at bounding box center [491, 402] width 498 height 33
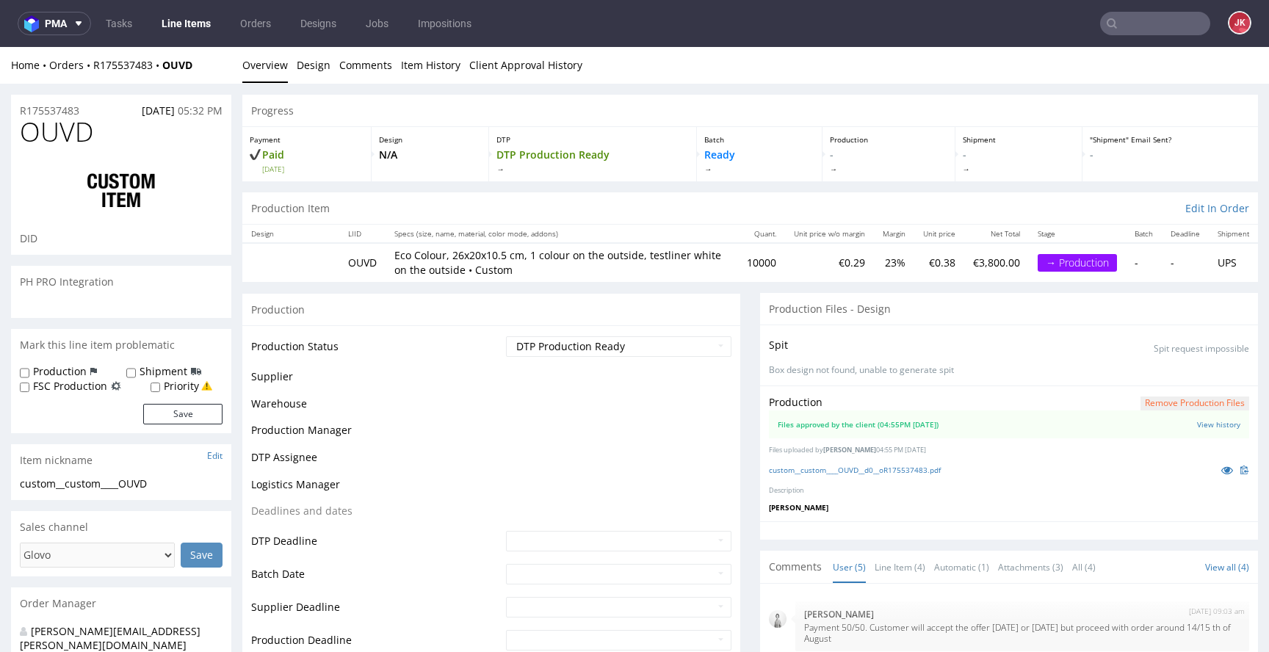
scroll to position [41, 0]
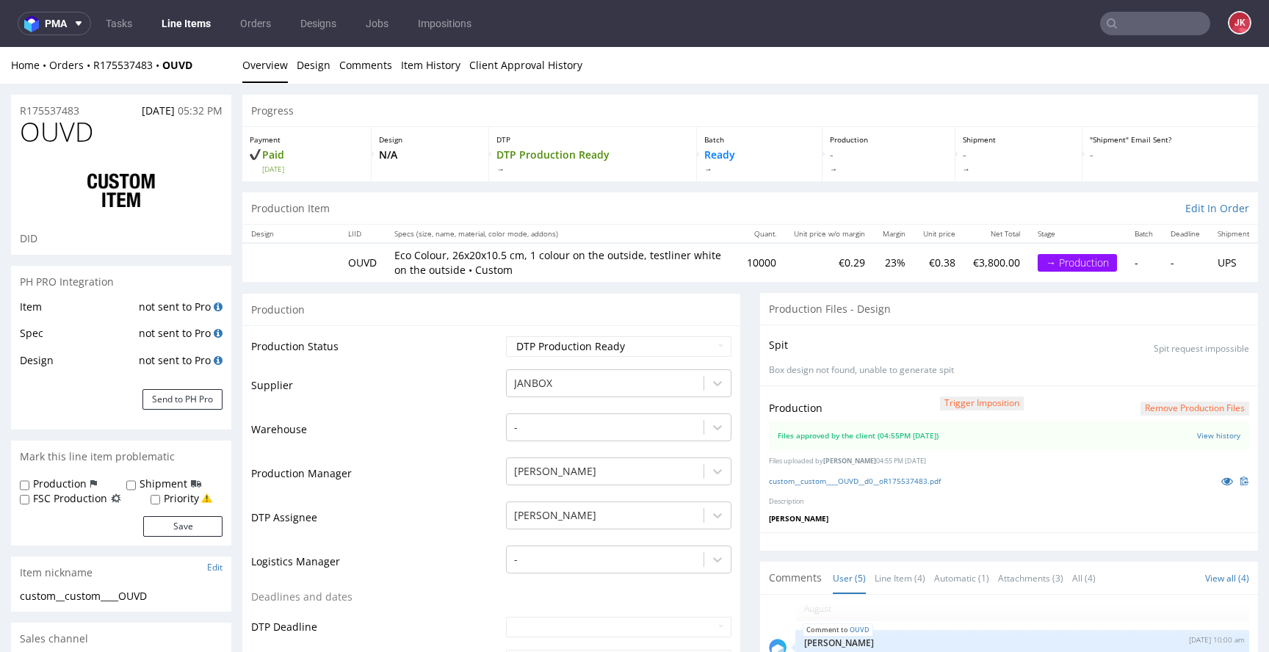
select select "in_progress"
click at [192, 18] on link "Line Items" at bounding box center [186, 24] width 67 height 24
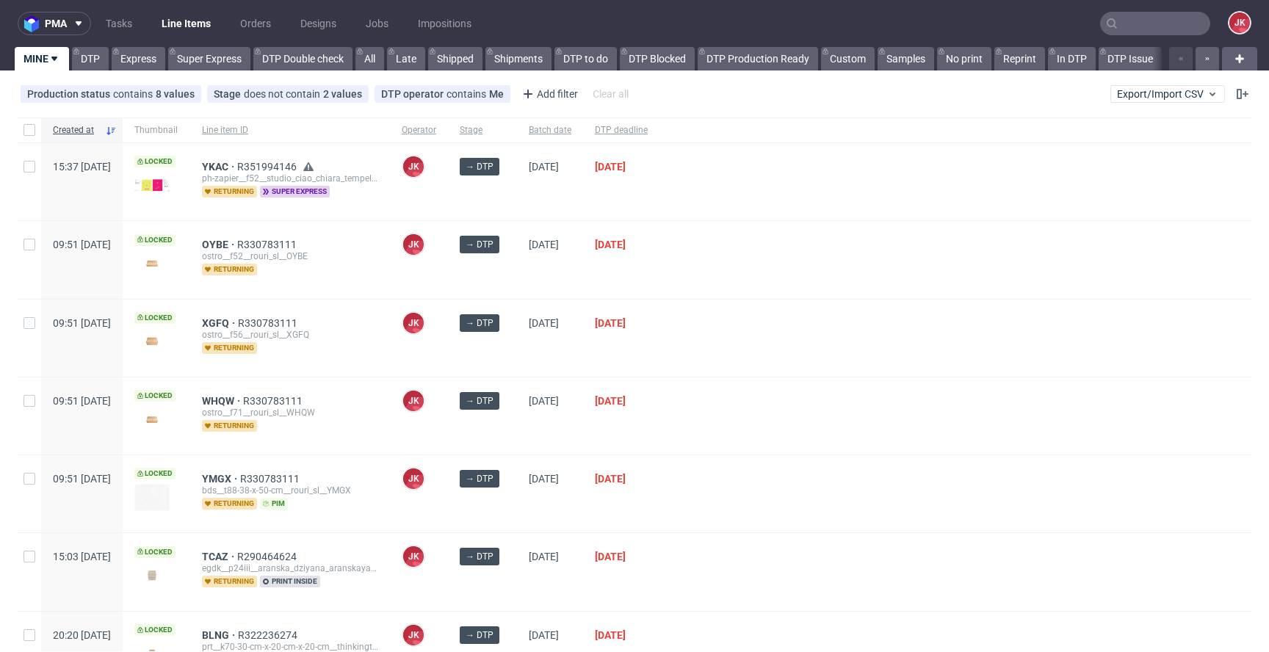
click at [723, 340] on div at bounding box center [956, 338] width 592 height 77
click at [733, 306] on div at bounding box center [956, 338] width 592 height 77
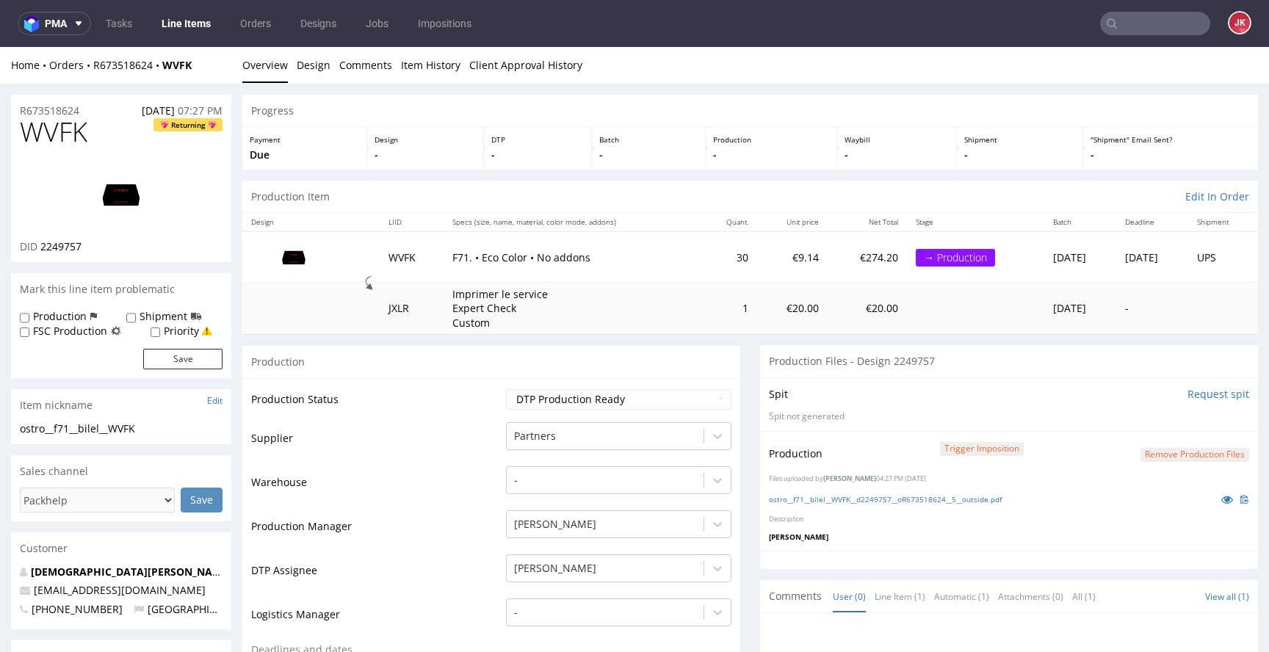
click at [1032, 484] on div "Production Trigger Imposition Remove production files Files uploaded by [PERSON…" at bounding box center [1009, 490] width 498 height 119
click at [452, 454] on td "Supplier" at bounding box center [376, 443] width 251 height 44
click at [1172, 452] on button "Remove production files" at bounding box center [1195, 455] width 109 height 14
click at [1146, 421] on link "Yes" at bounding box center [1149, 422] width 42 height 22
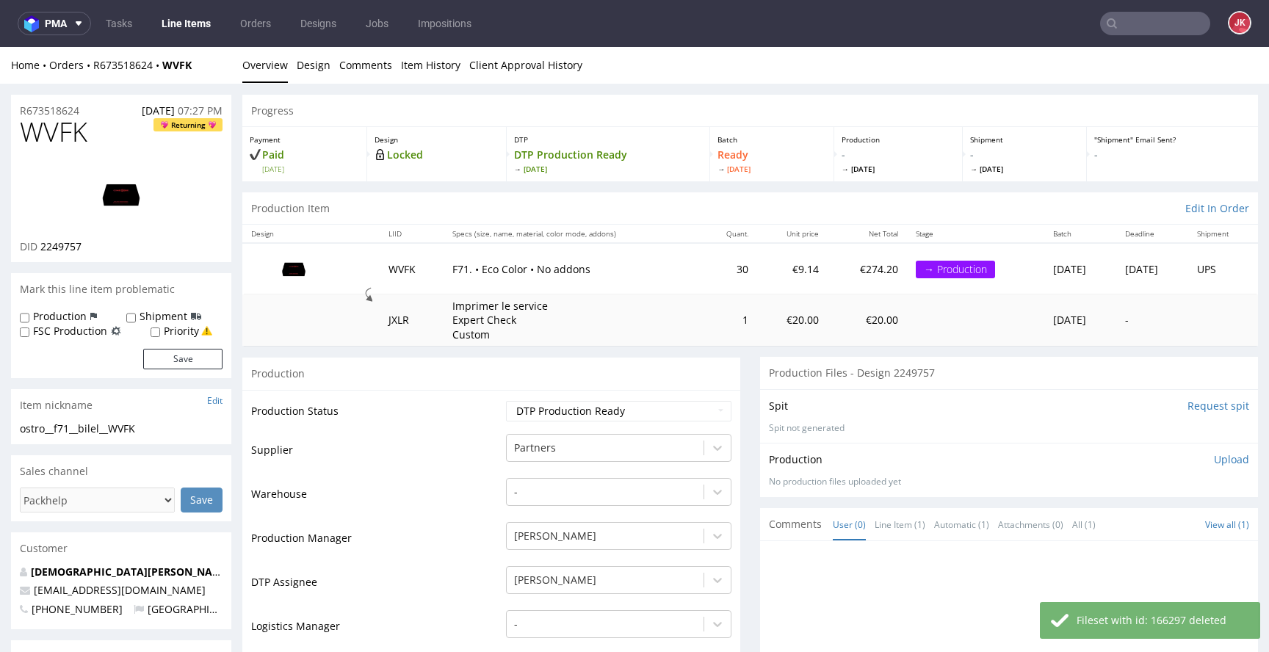
click at [1214, 461] on p "Upload" at bounding box center [1231, 459] width 35 height 15
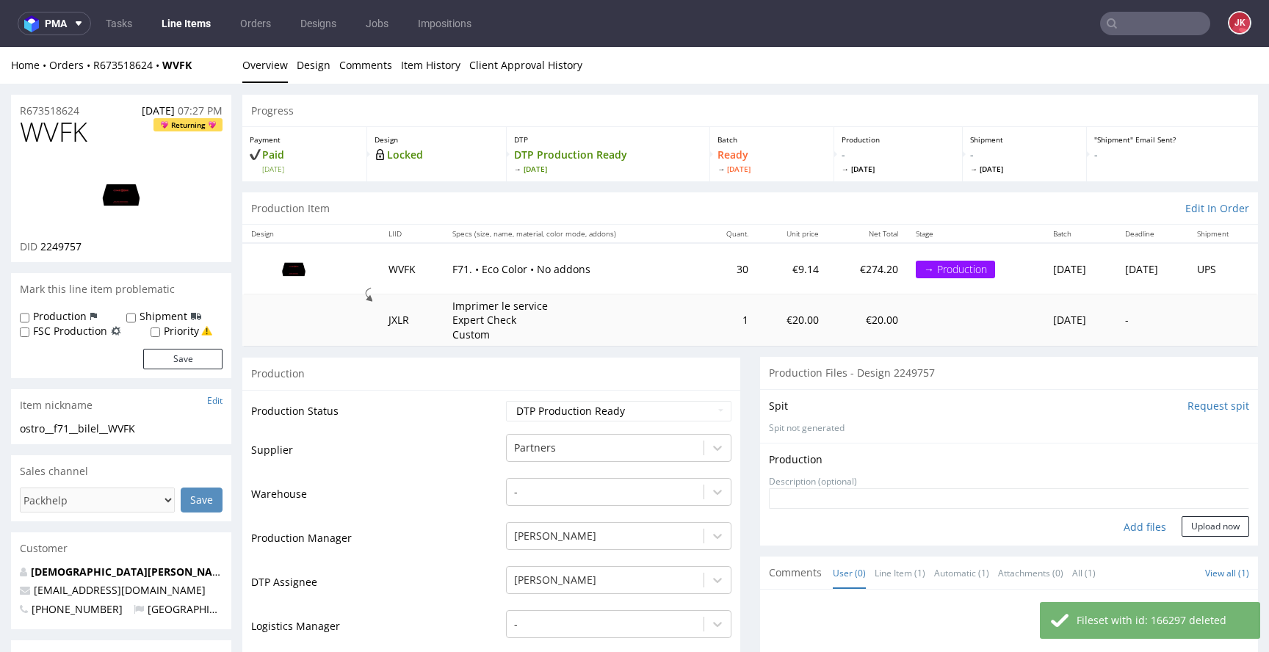
click at [1126, 525] on div "Add files" at bounding box center [1144, 527] width 73 height 22
type input "C:\fakepath\prt__f71__bilel__WVFK__d2249757__oR673518624__7__outside.pdf"
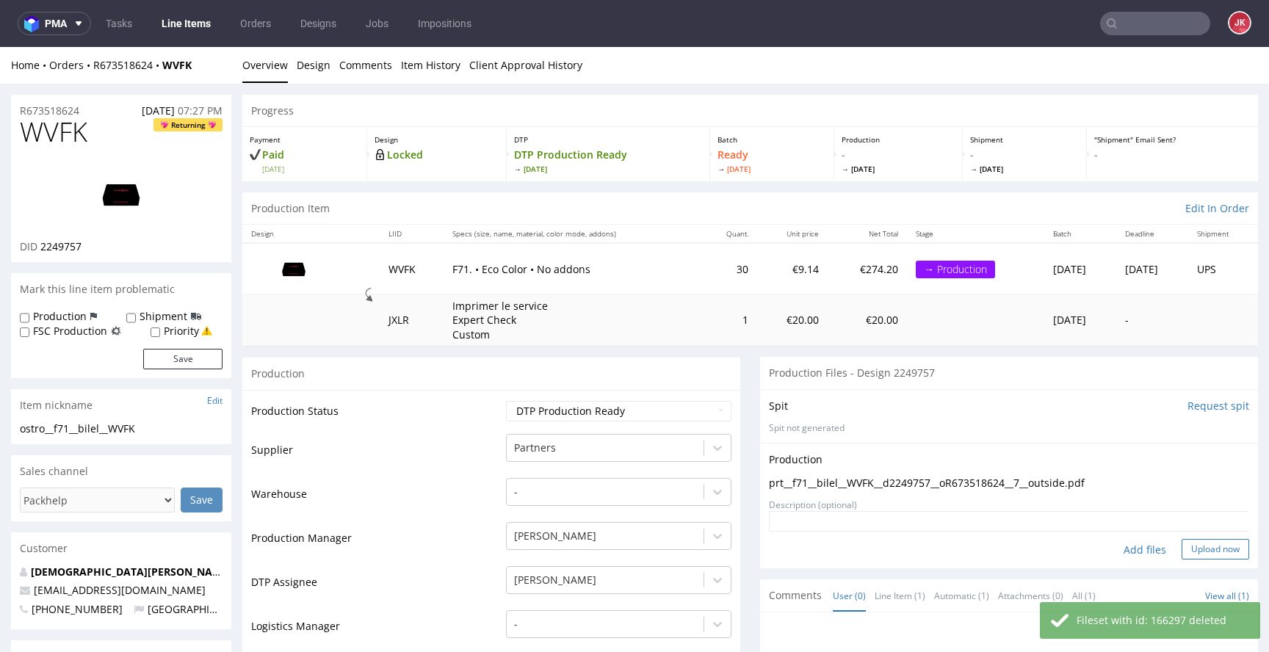
click at [1182, 549] on button "Upload now" at bounding box center [1216, 549] width 68 height 21
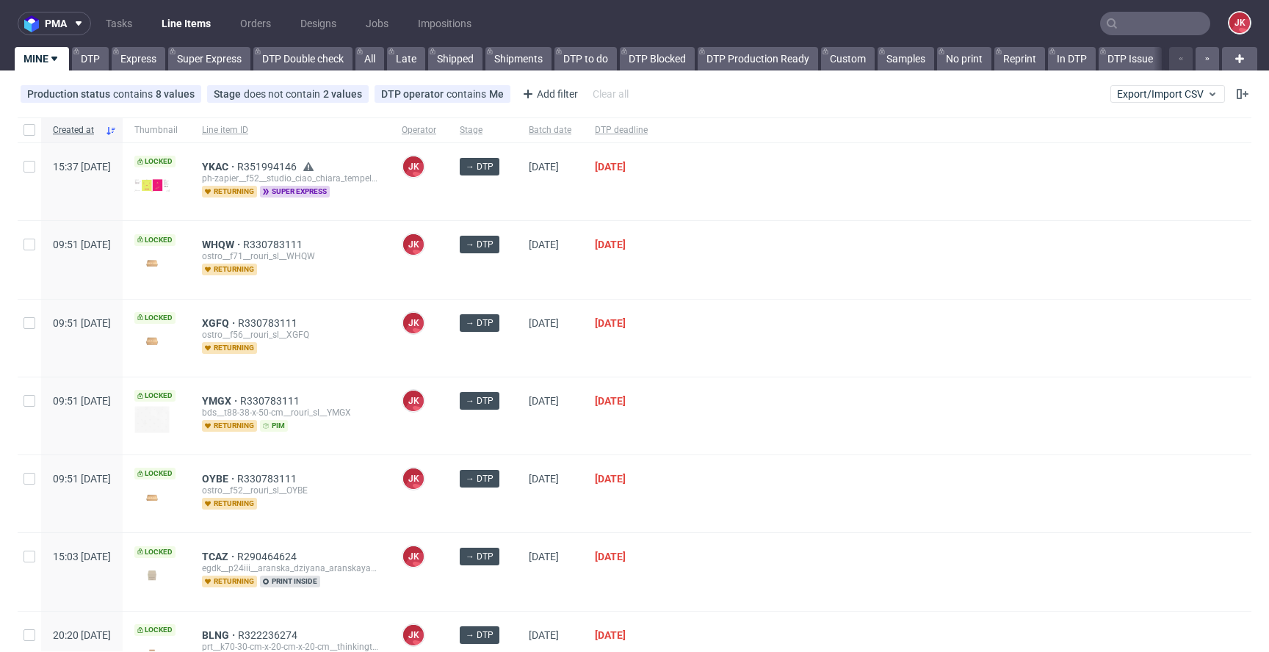
click at [806, 386] on div at bounding box center [956, 416] width 592 height 77
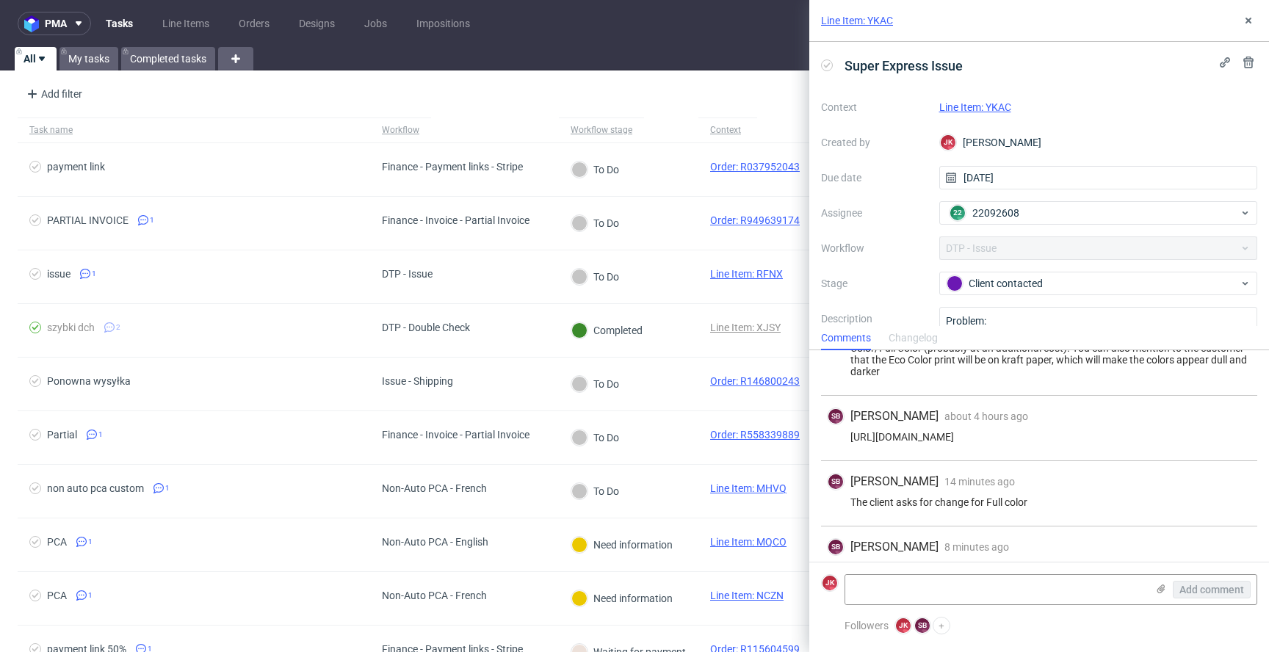
scroll to position [84, 0]
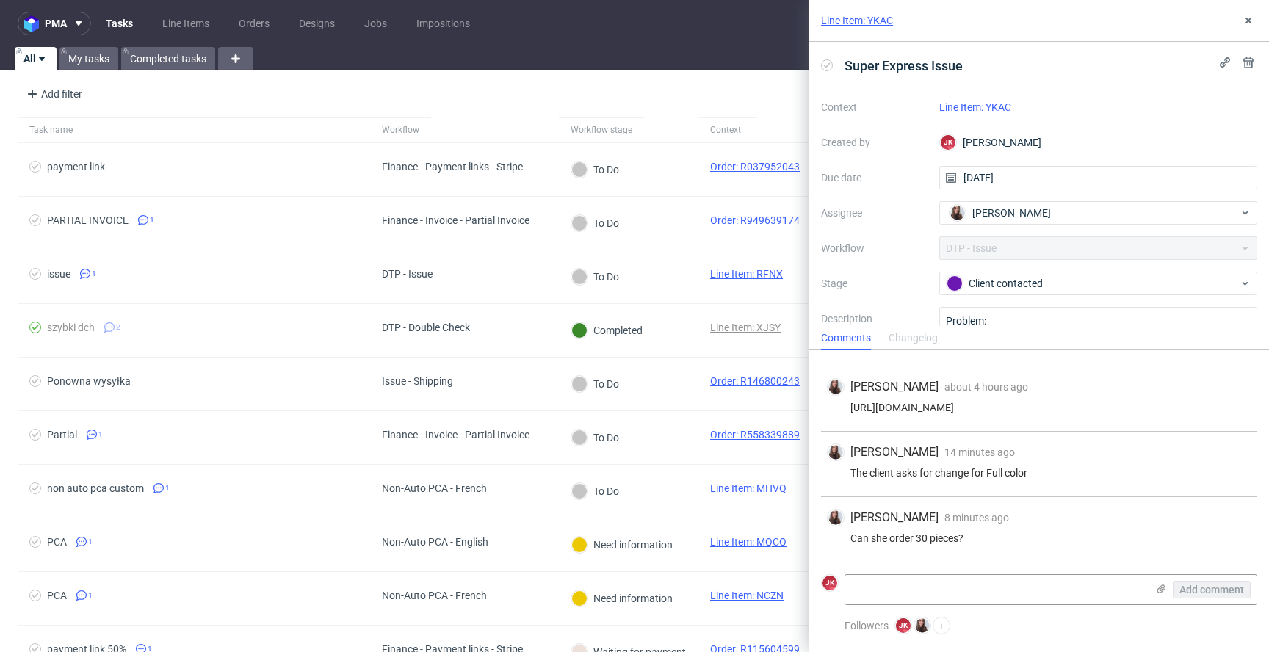
click at [977, 103] on link "Line Item: YKAC" at bounding box center [976, 107] width 72 height 12
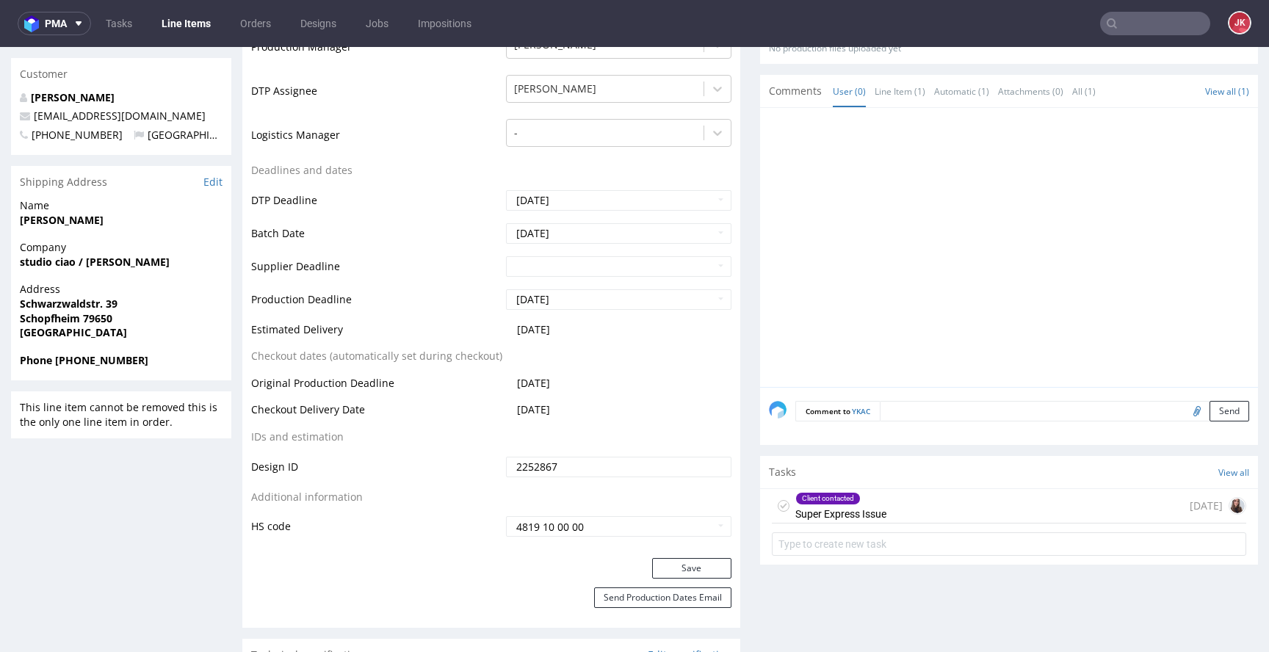
scroll to position [476, 0]
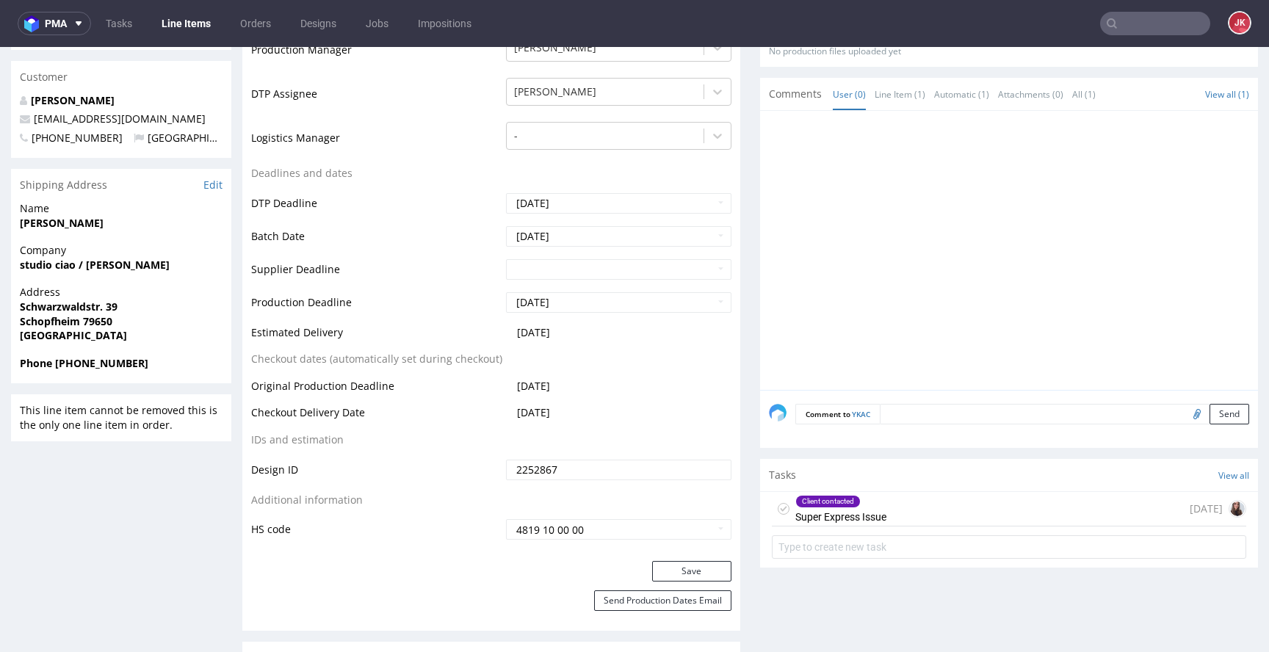
click at [862, 508] on div "Client contacted Super Express Issue" at bounding box center [841, 509] width 91 height 34
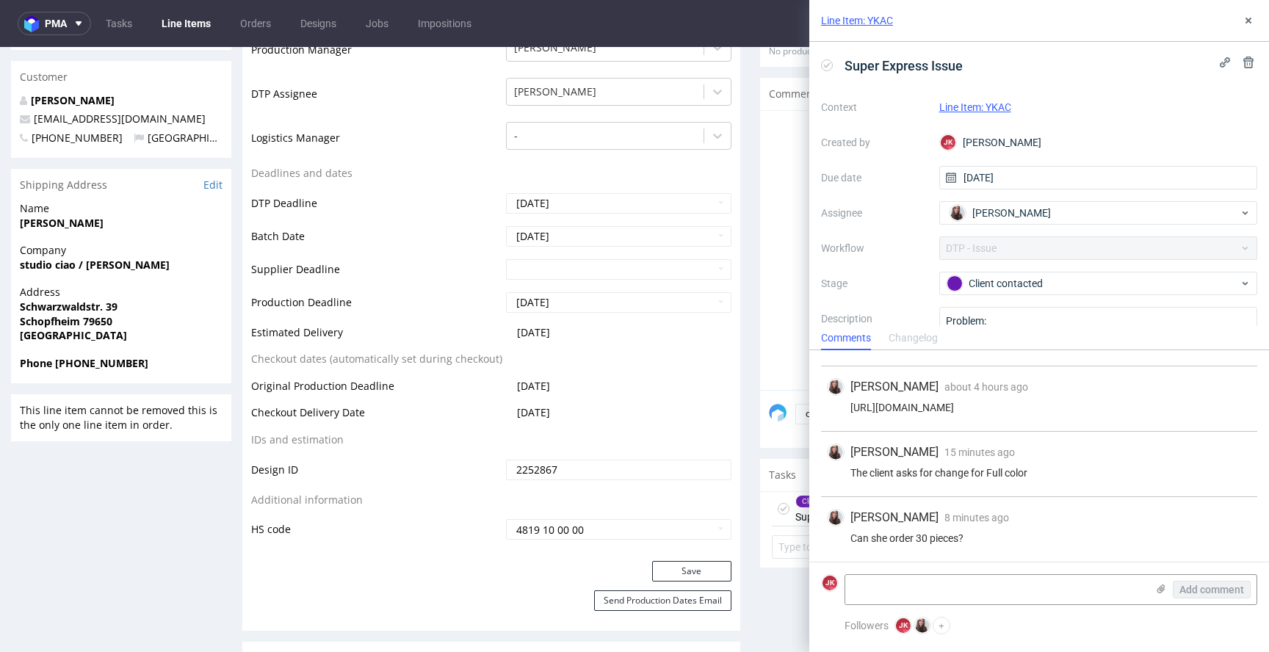
scroll to position [347, 0]
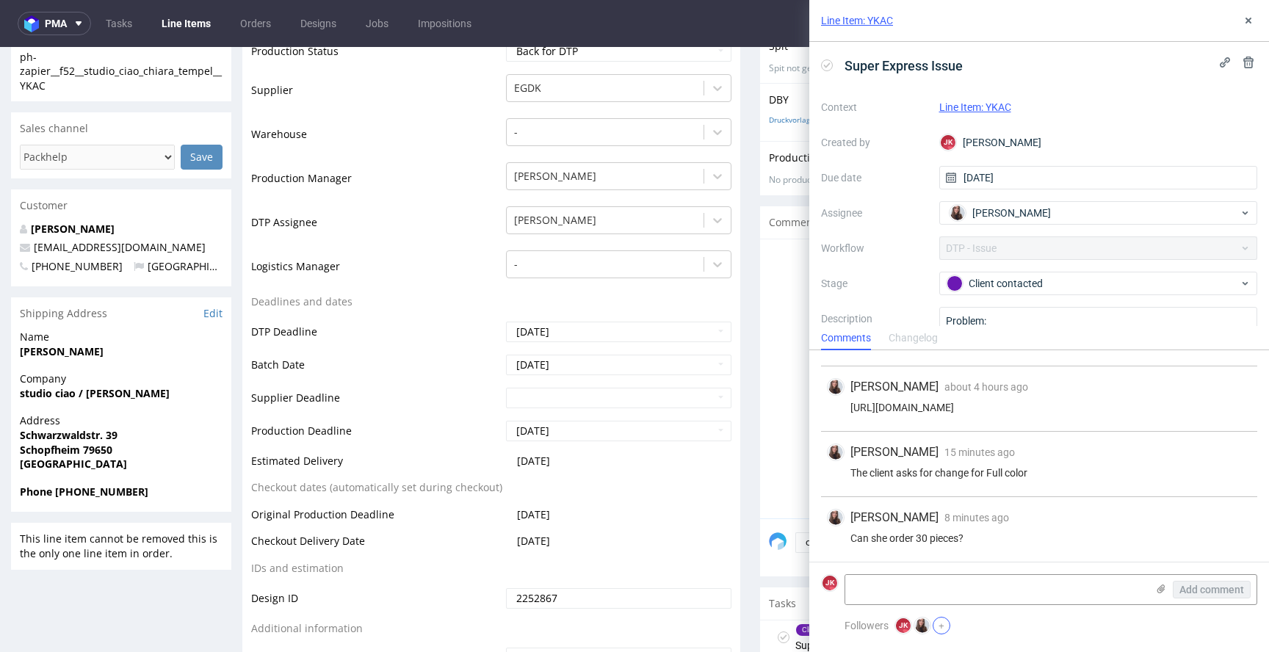
click at [938, 624] on button "+" at bounding box center [942, 626] width 18 height 18
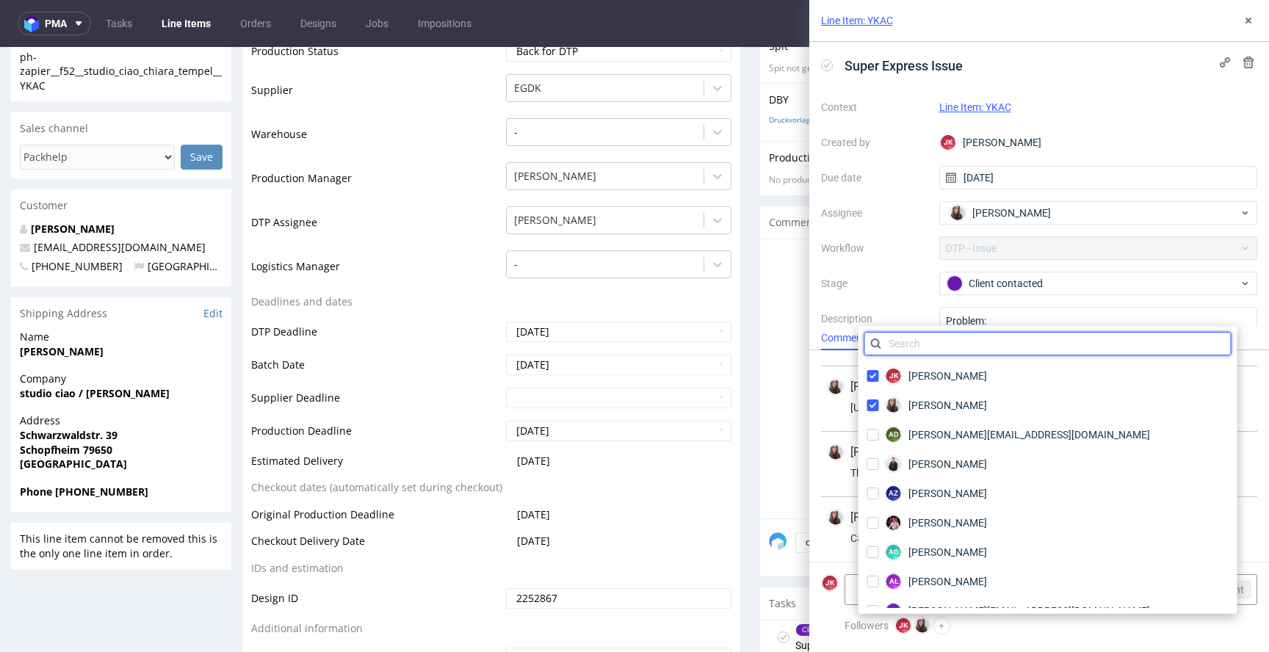
click at [926, 342] on input "text" at bounding box center [1048, 344] width 367 height 24
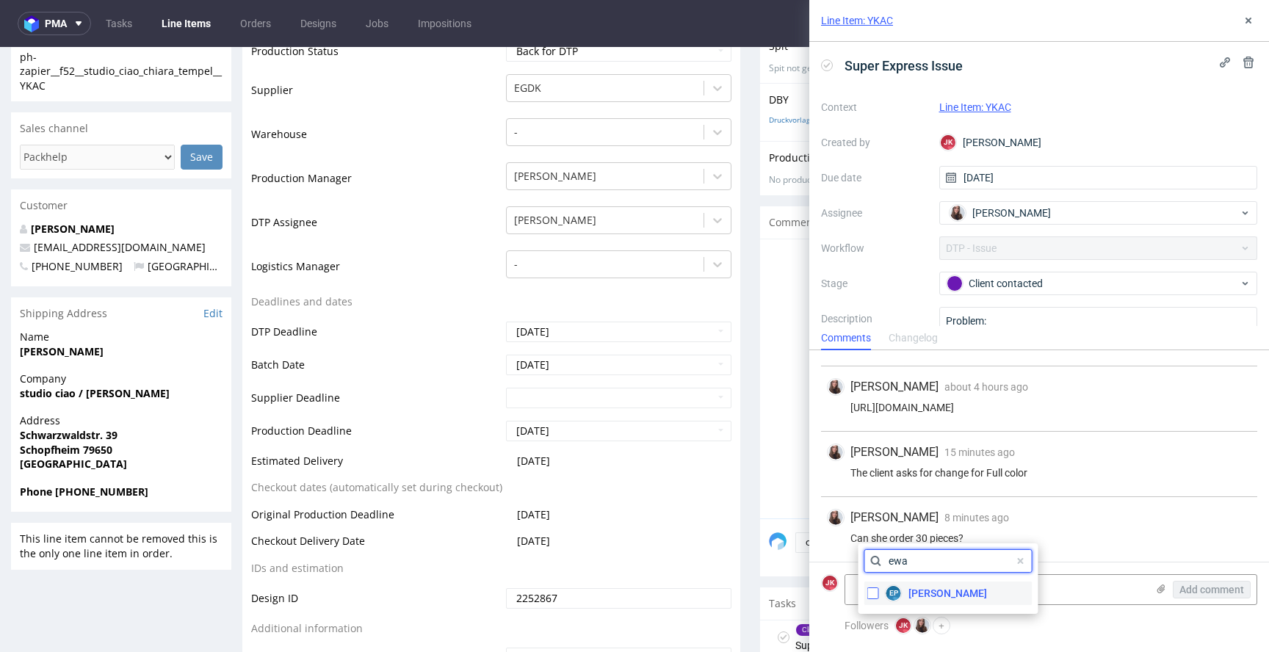
type input "ewa"
click at [872, 594] on input "checkbox" at bounding box center [874, 594] width 12 height 12
checkbox input "true"
click at [1049, 619] on div "Followers JK Jan Kocik Sandra Beśka EP Ewa Prus +" at bounding box center [1051, 626] width 413 height 18
click at [947, 591] on textarea at bounding box center [995, 589] width 301 height 29
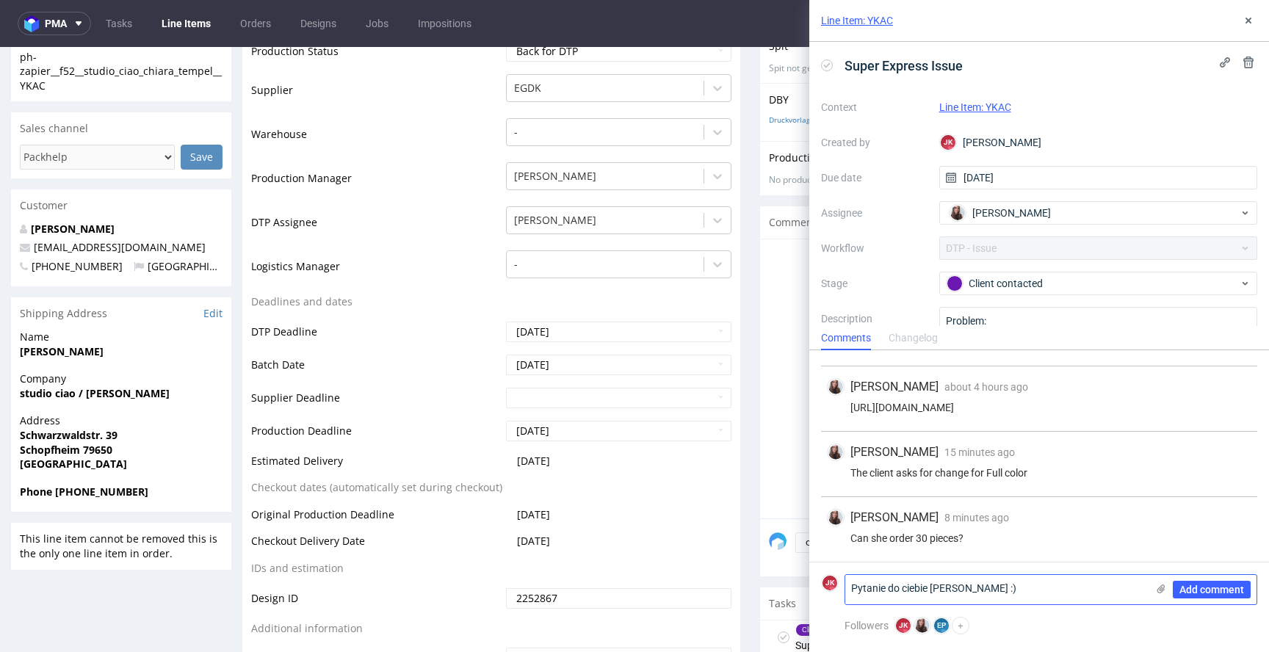
scroll to position [0, 0]
type textarea "Pytanie do ciebie Ewa :)"
click at [1201, 591] on span "Add comment" at bounding box center [1212, 590] width 65 height 10
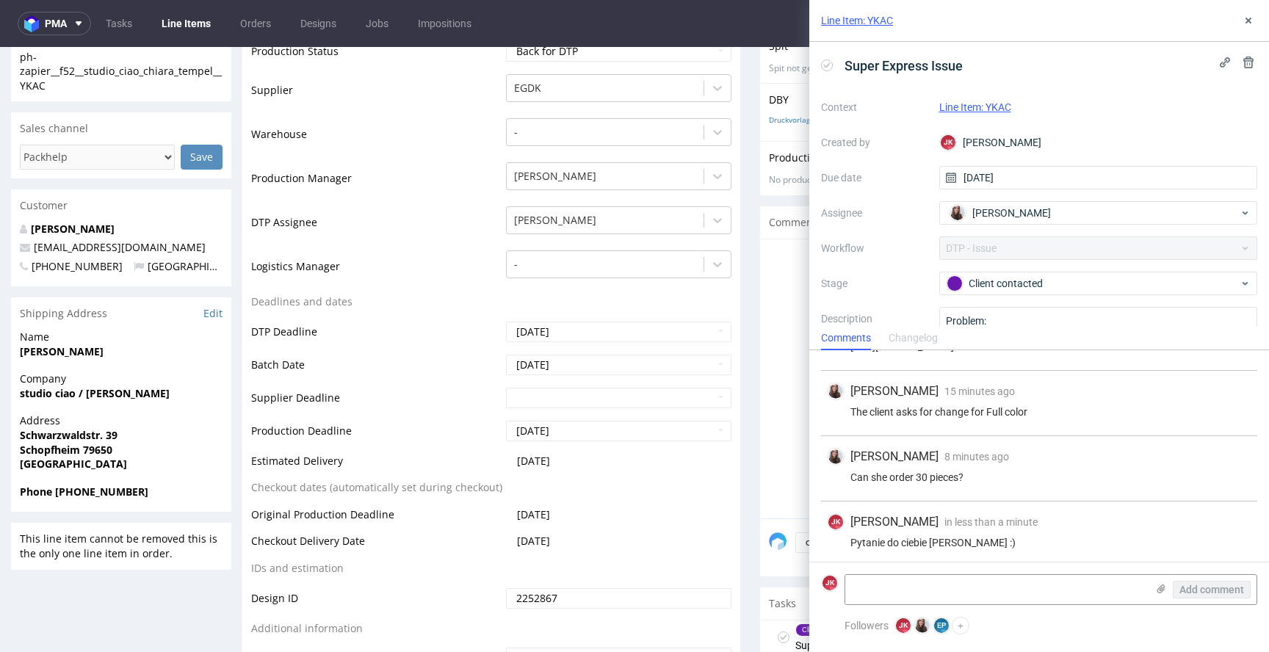
scroll to position [150, 0]
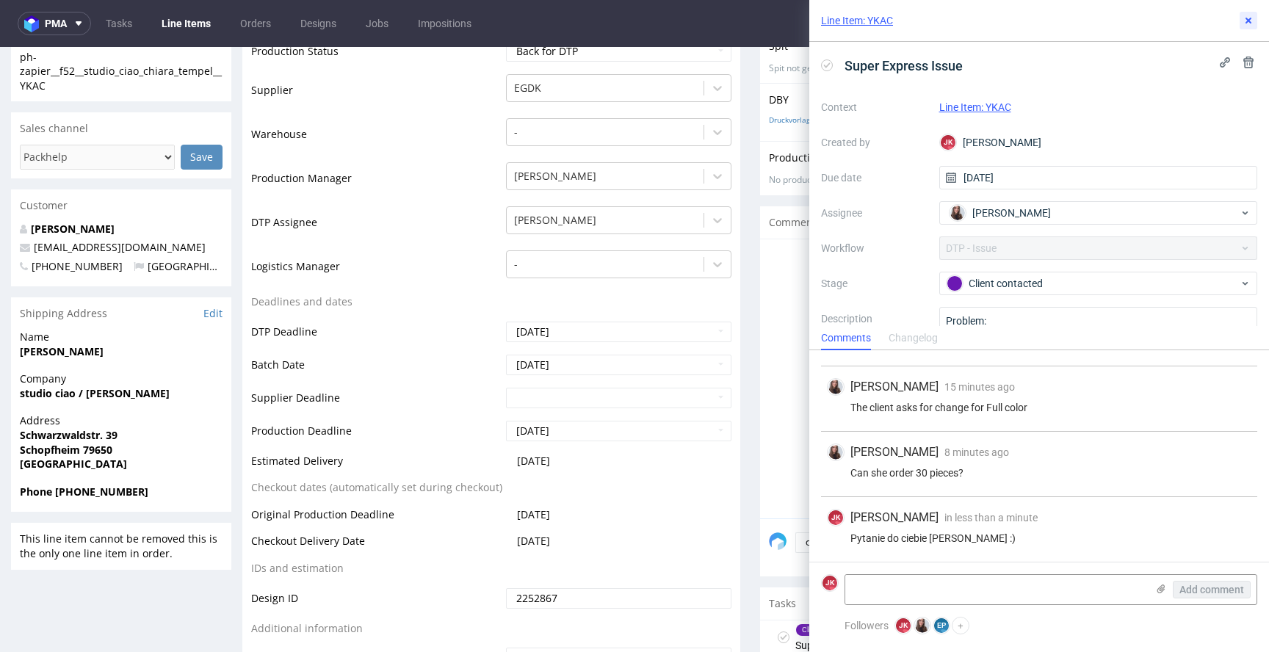
drag, startPoint x: 1251, startPoint y: 21, endPoint x: 1203, endPoint y: 44, distance: 52.9
click at [1251, 22] on use at bounding box center [1249, 21] width 6 height 6
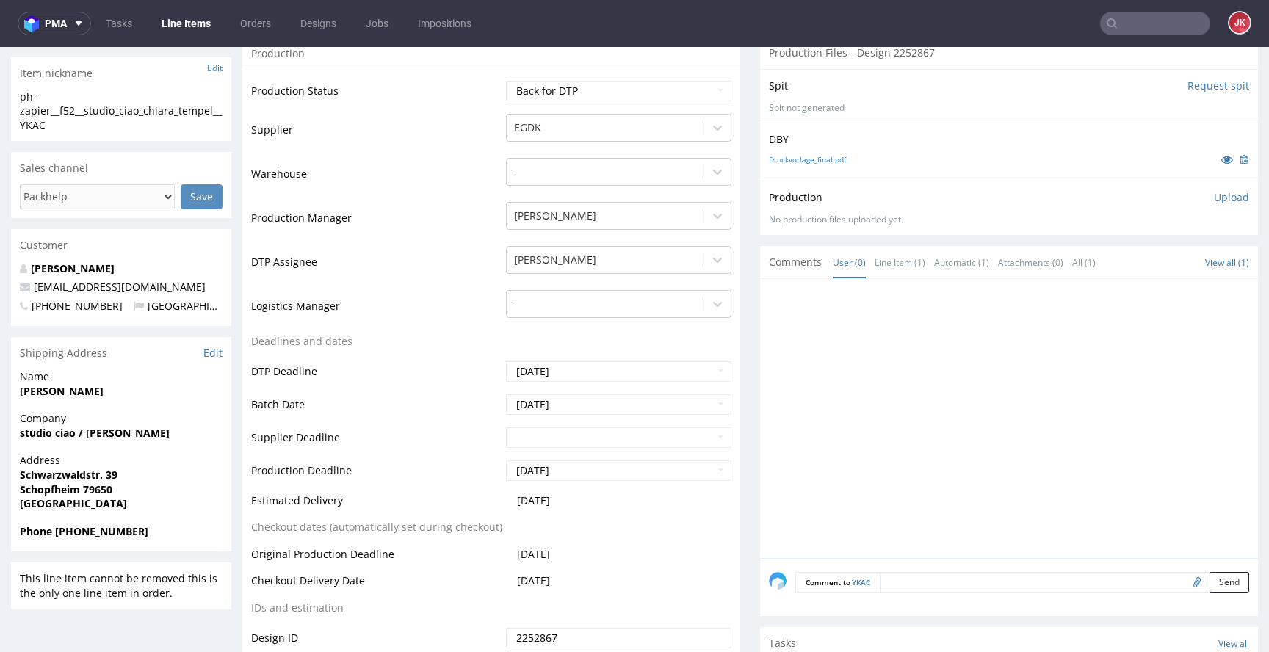
scroll to position [561, 0]
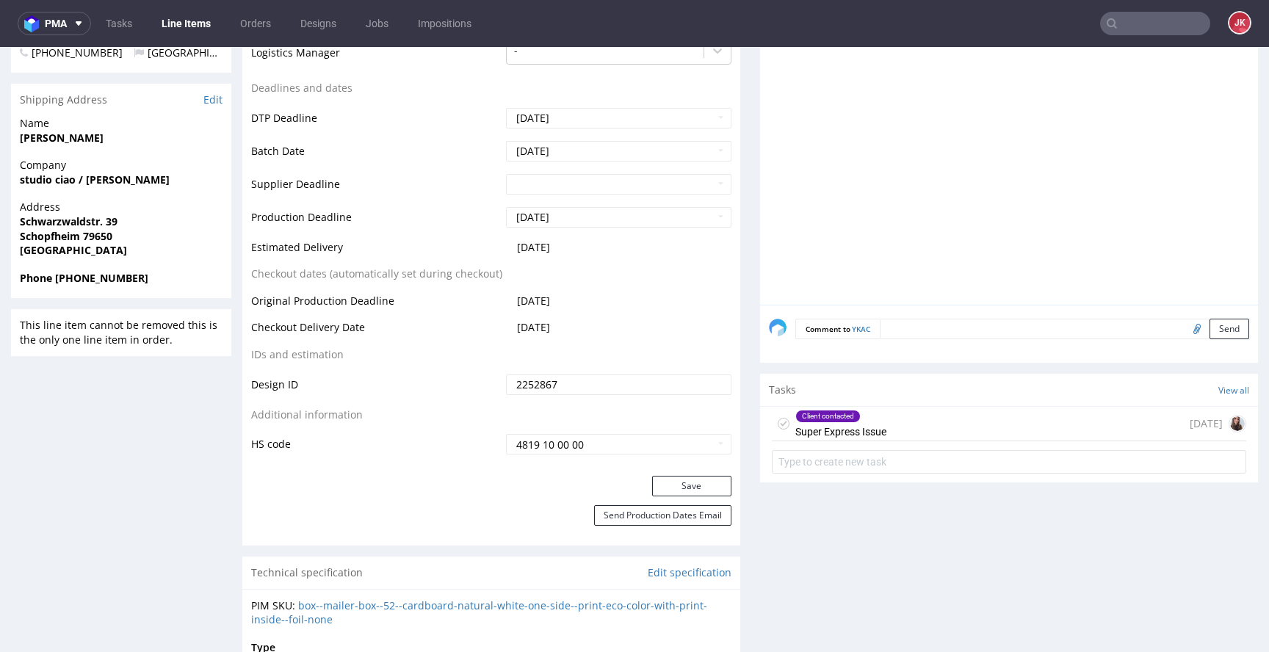
click at [809, 419] on div "Client contacted" at bounding box center [828, 417] width 64 height 12
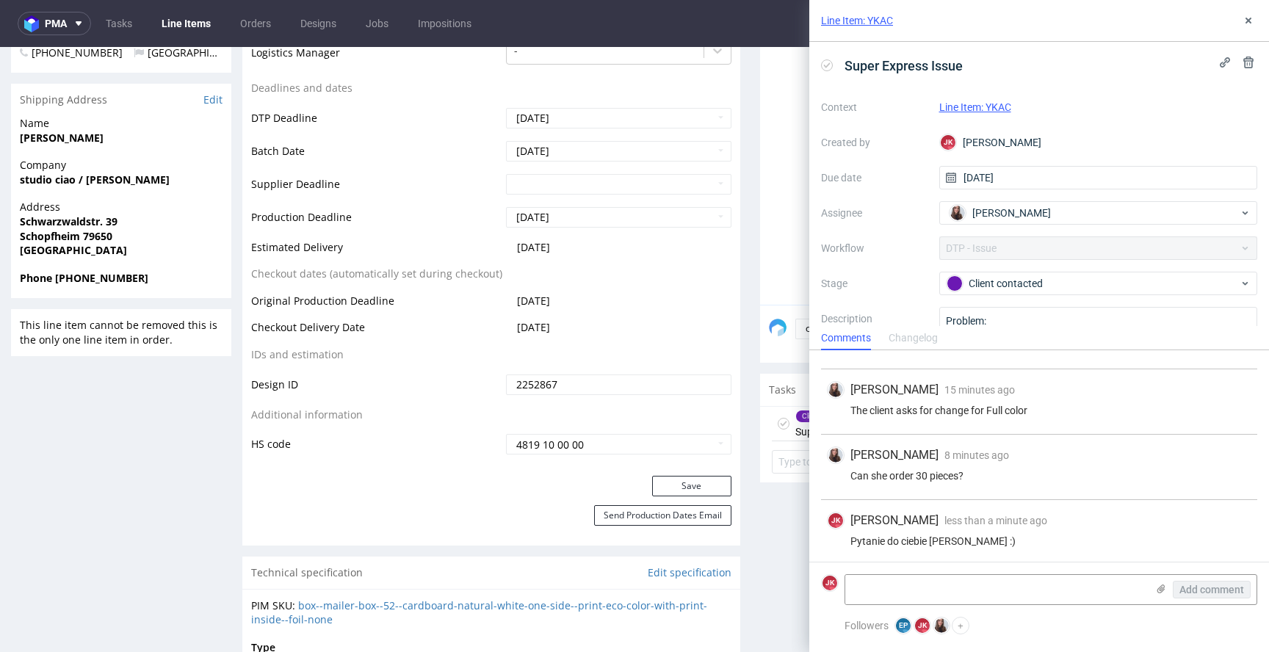
scroll to position [150, 0]
click at [1247, 18] on icon at bounding box center [1249, 21] width 12 height 12
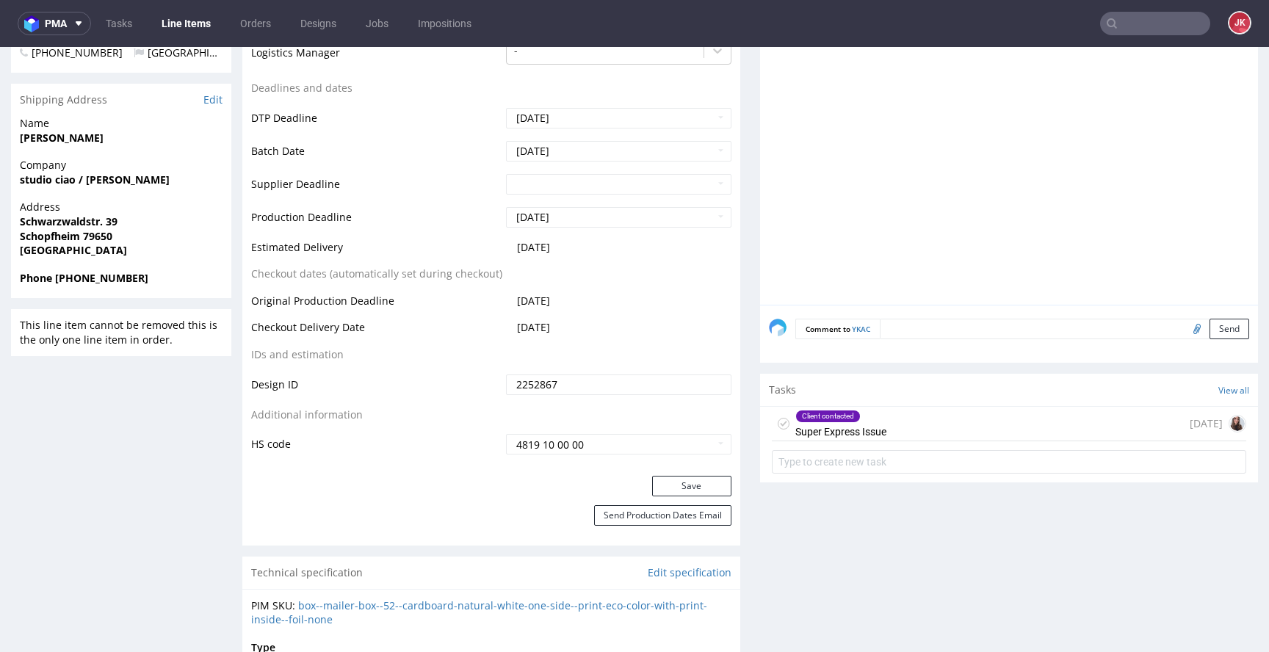
click at [740, 436] on div "Progress Payment Paid Mon 25 Aug Design Locked DTP Back for DTP Tue 26 Aug Batc…" at bounding box center [750, 644] width 1016 height 2221
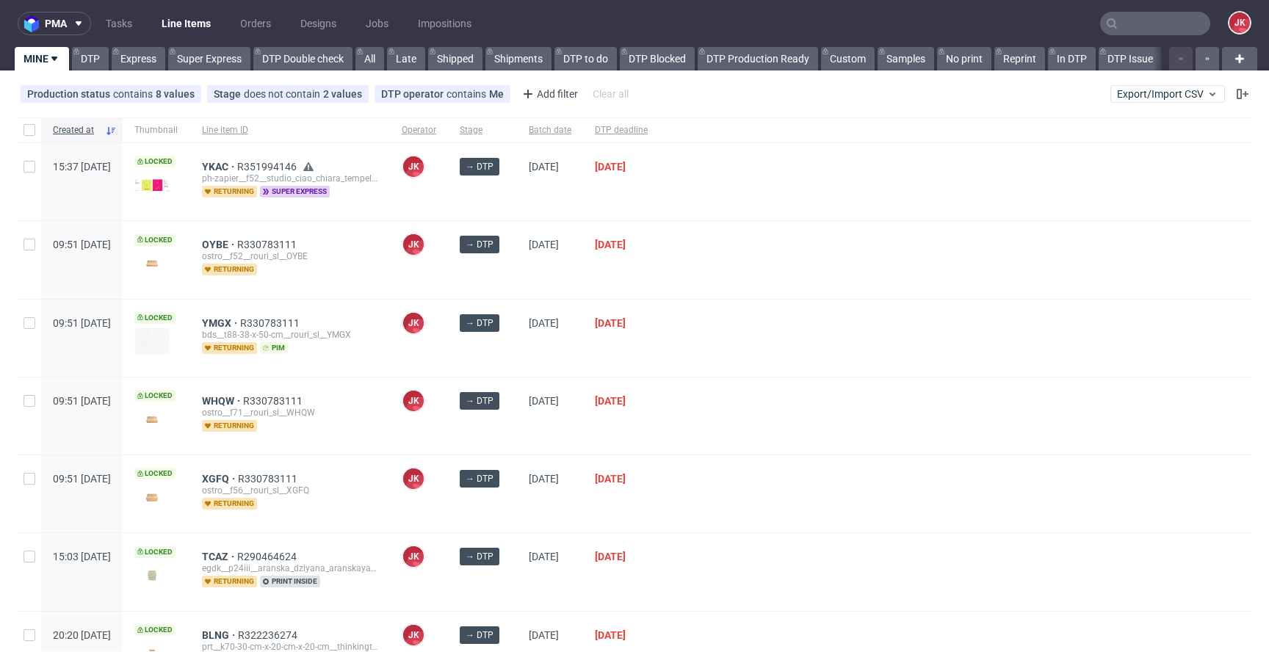
click at [583, 270] on div "[DATE]" at bounding box center [550, 259] width 66 height 77
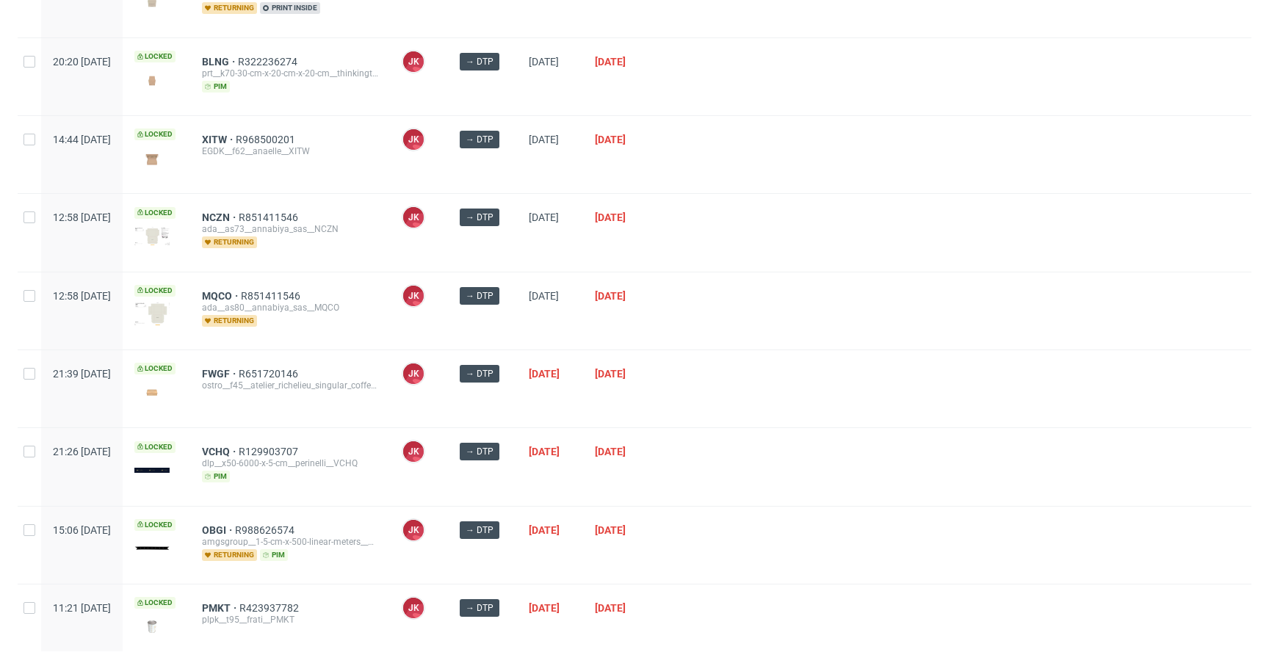
scroll to position [865, 0]
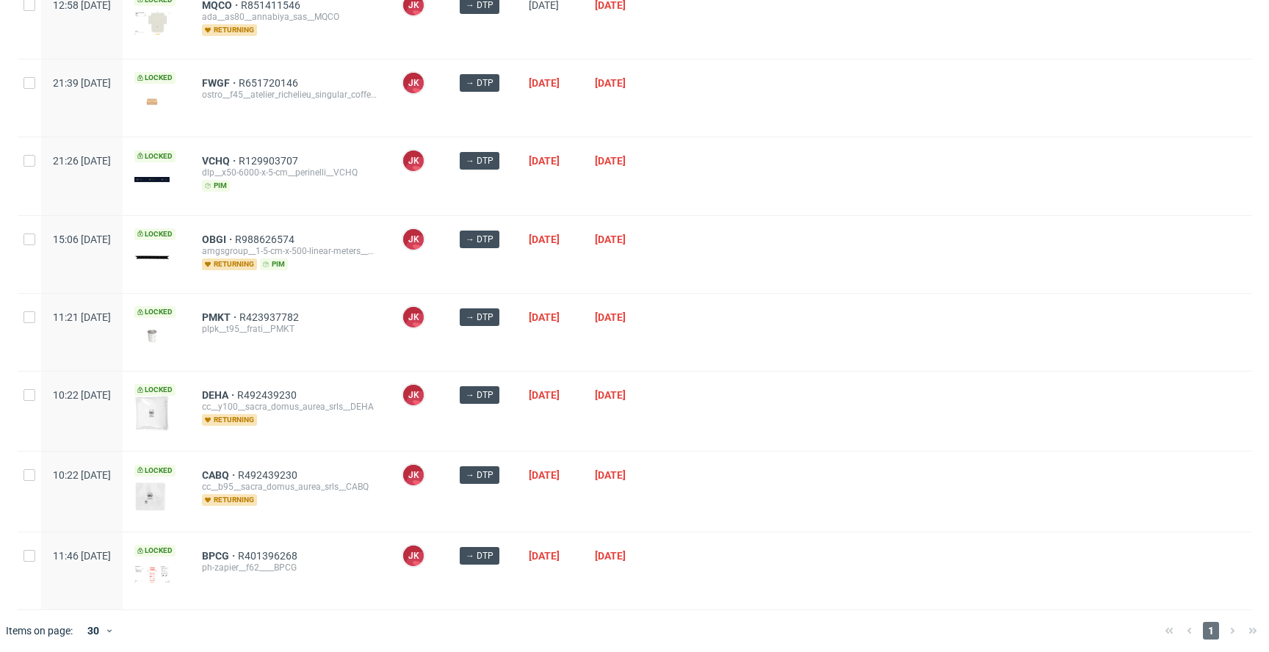
click at [583, 264] on div "[DATE]" at bounding box center [550, 254] width 66 height 77
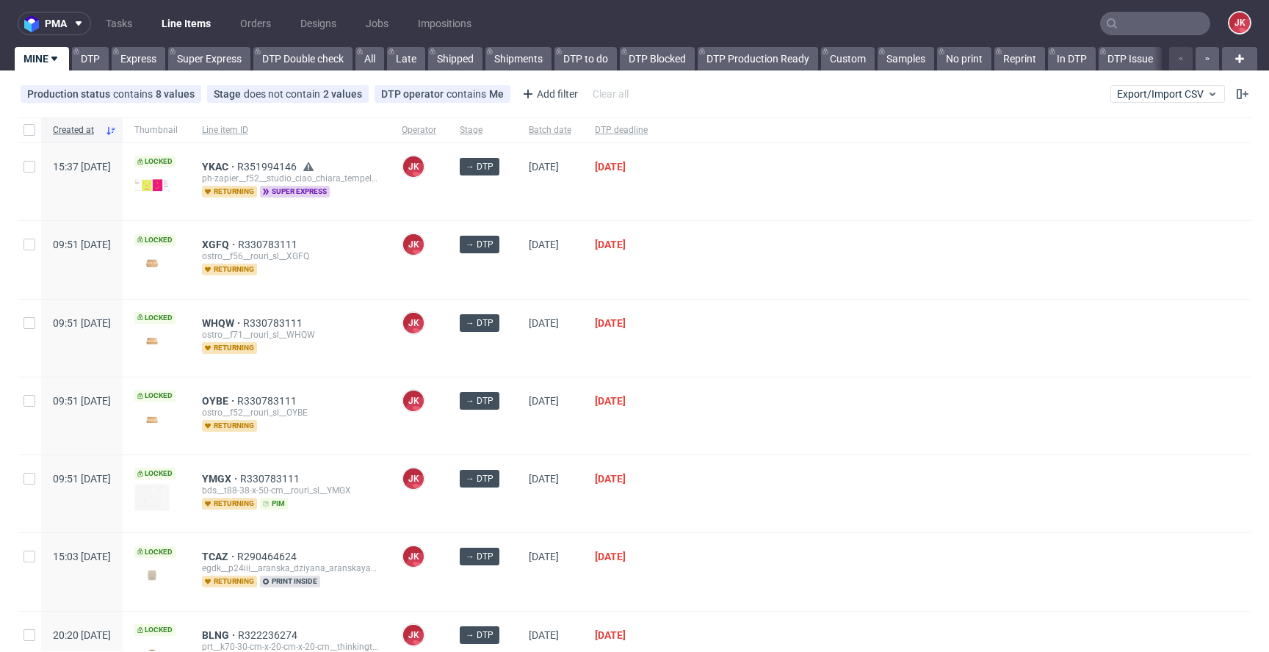
click at [517, 353] on div "→ DTP" at bounding box center [482, 338] width 69 height 77
